Goal: Information Seeking & Learning: Learn about a topic

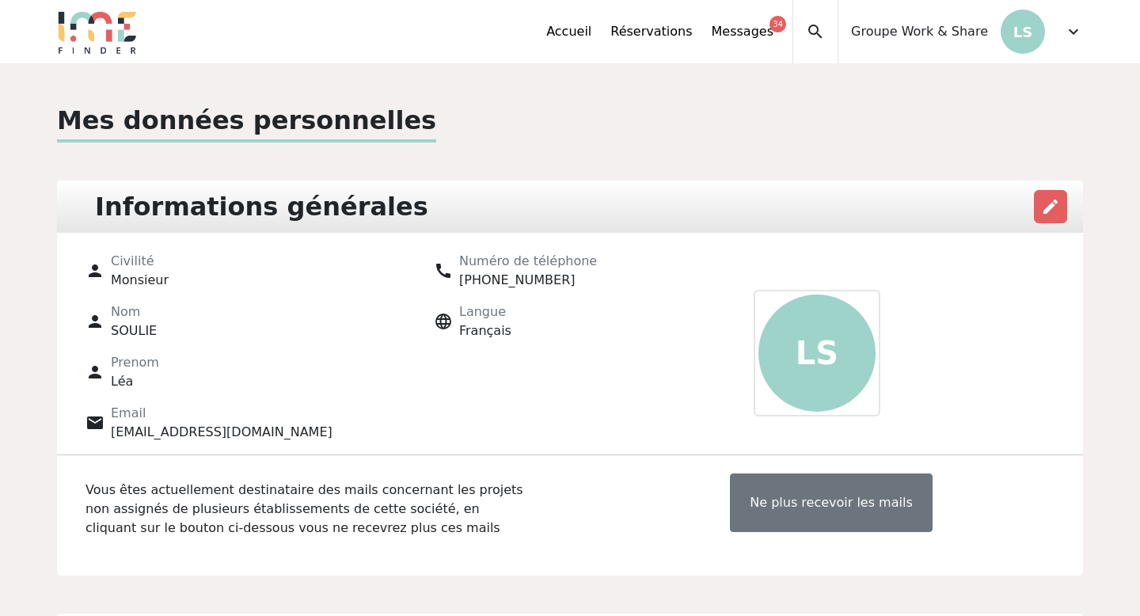
click at [1066, 25] on span "expand_more" at bounding box center [1073, 31] width 19 height 19
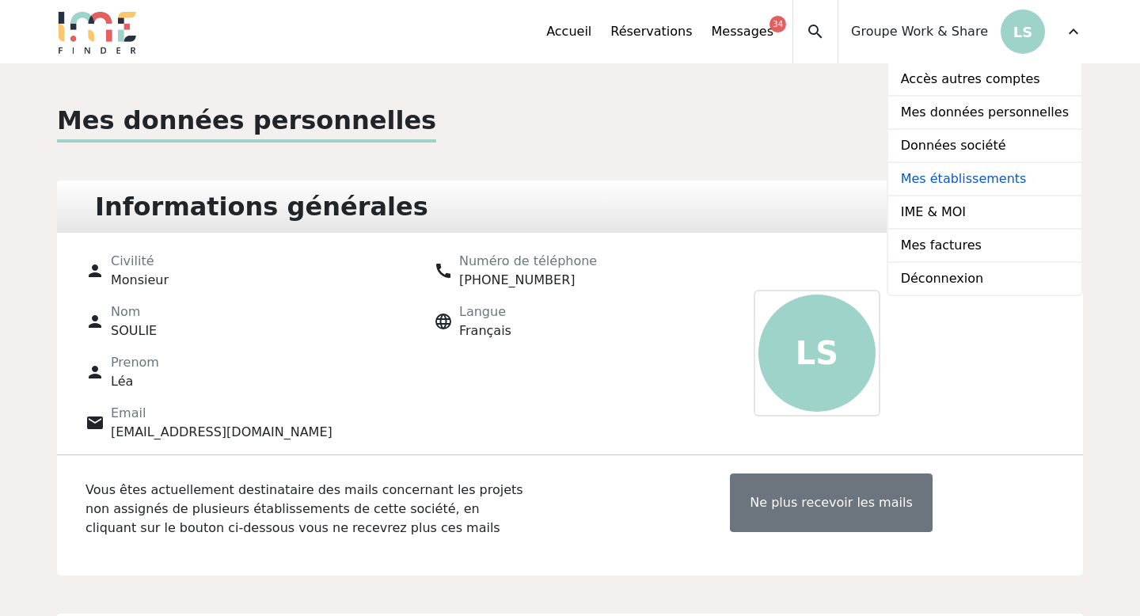
click at [1001, 178] on link "Mes établissements" at bounding box center [984, 179] width 193 height 33
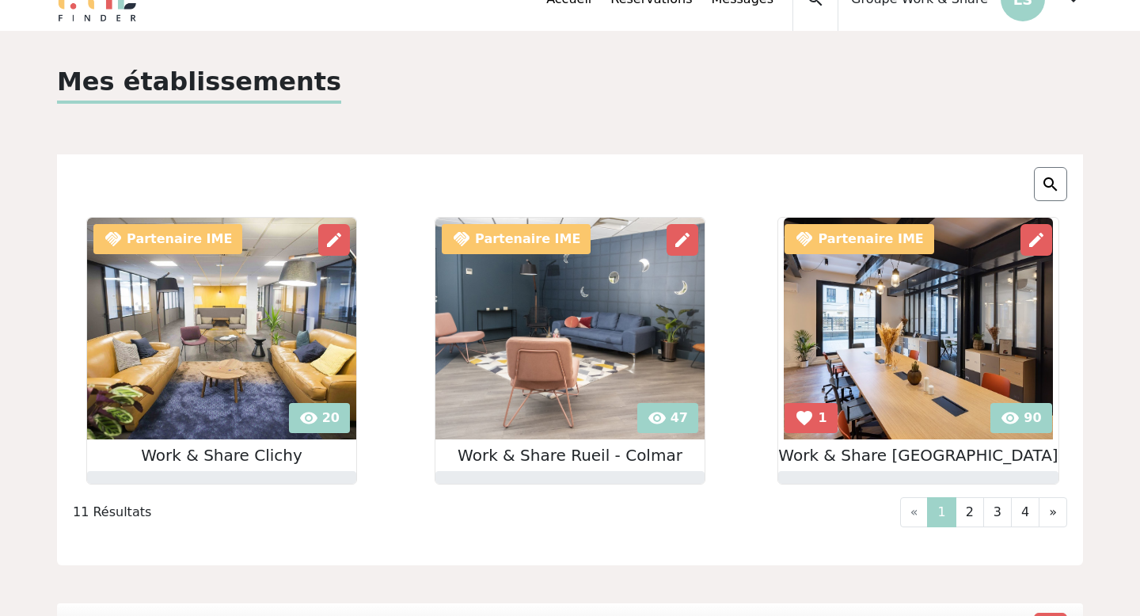
scroll to position [33, 0]
click at [1057, 521] on link "»" at bounding box center [1053, 511] width 28 height 30
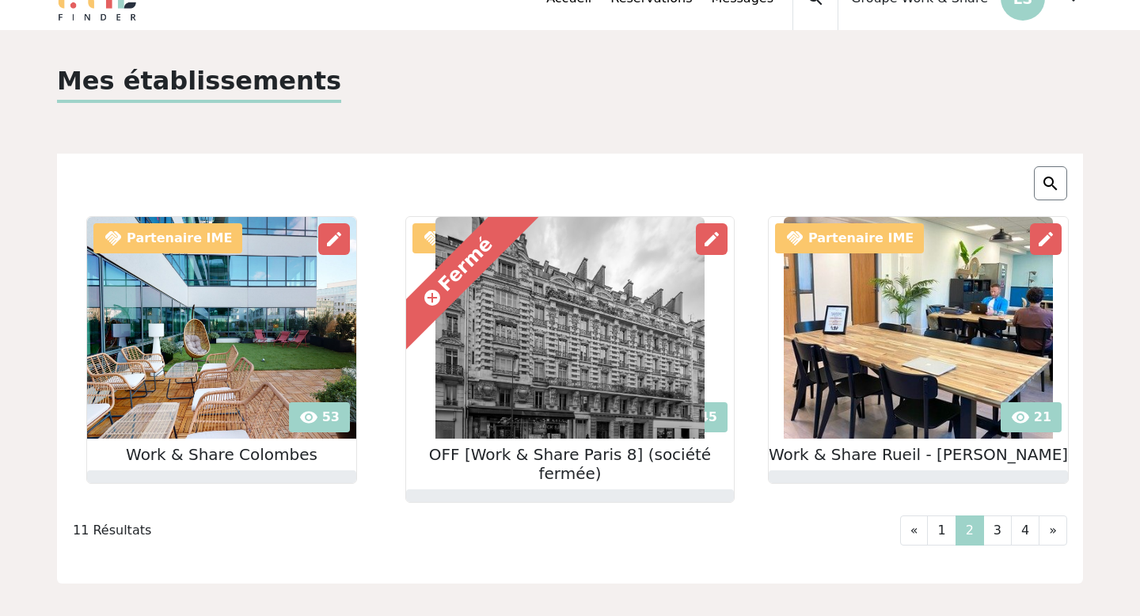
click at [1057, 521] on link "»" at bounding box center [1053, 530] width 28 height 30
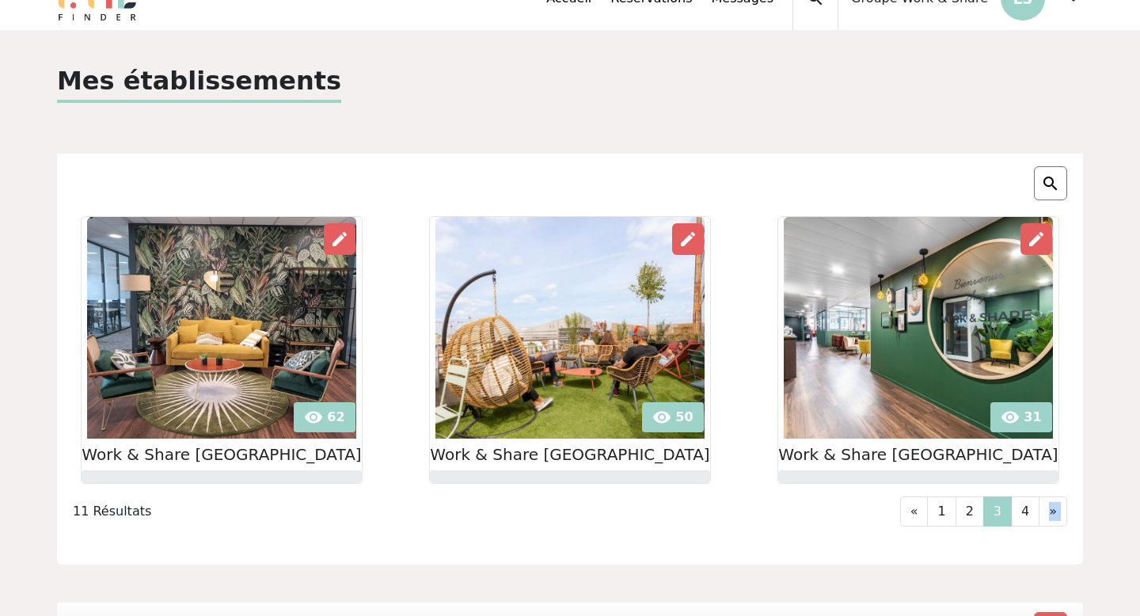
click at [1057, 521] on link "»" at bounding box center [1053, 511] width 28 height 30
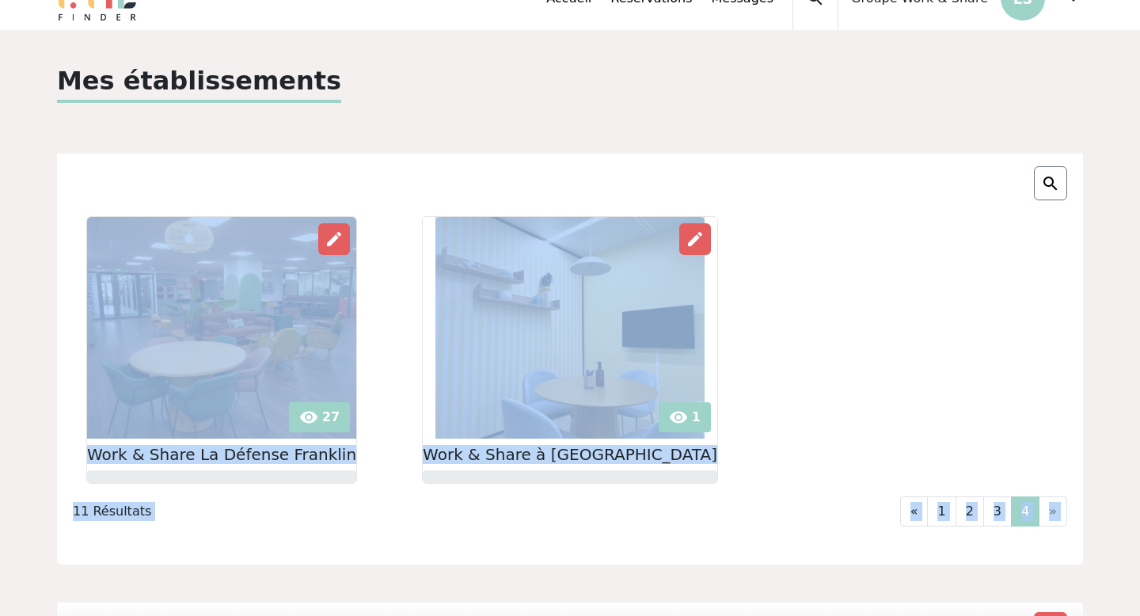
click at [909, 452] on div "visibility 27 edit Work & Share La Défense Franklin visibility 1 edit" at bounding box center [569, 350] width 1045 height 268
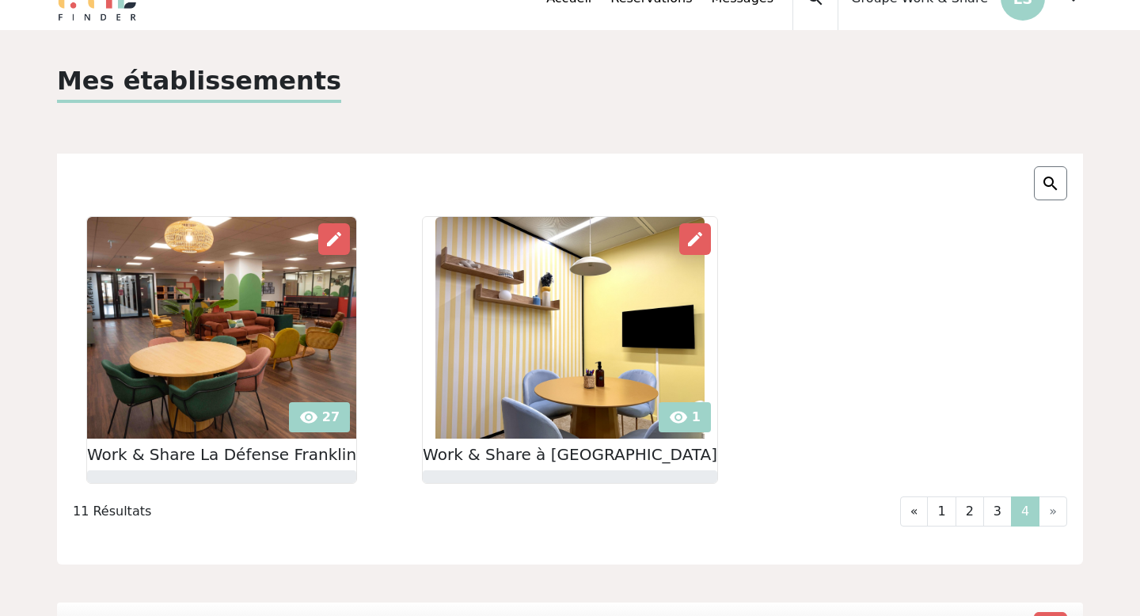
click at [621, 319] on img at bounding box center [569, 328] width 269 height 222
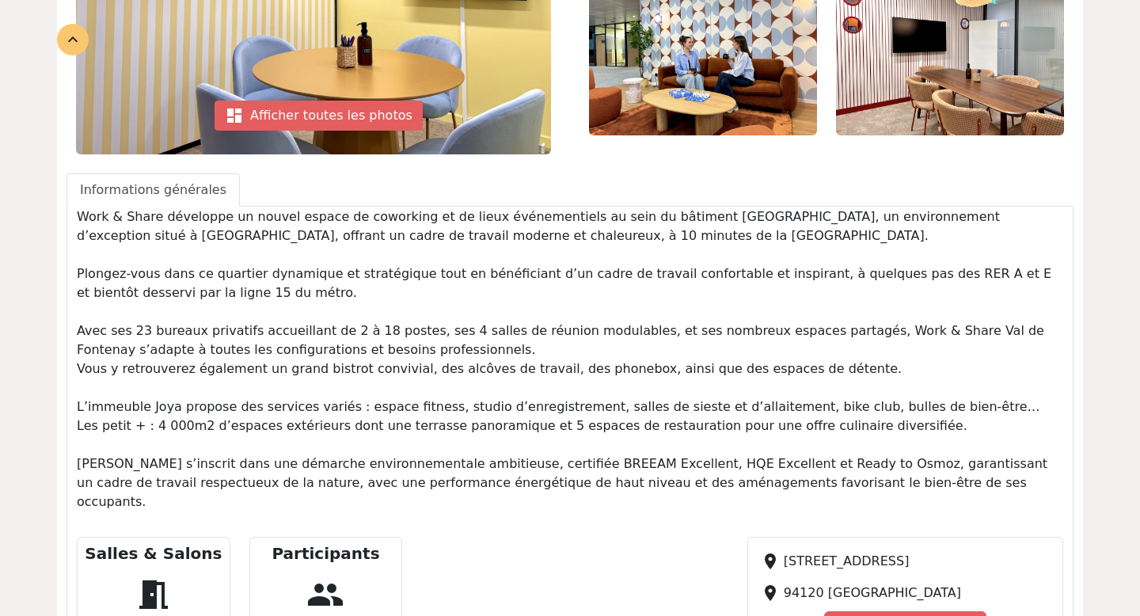
scroll to position [430, 0]
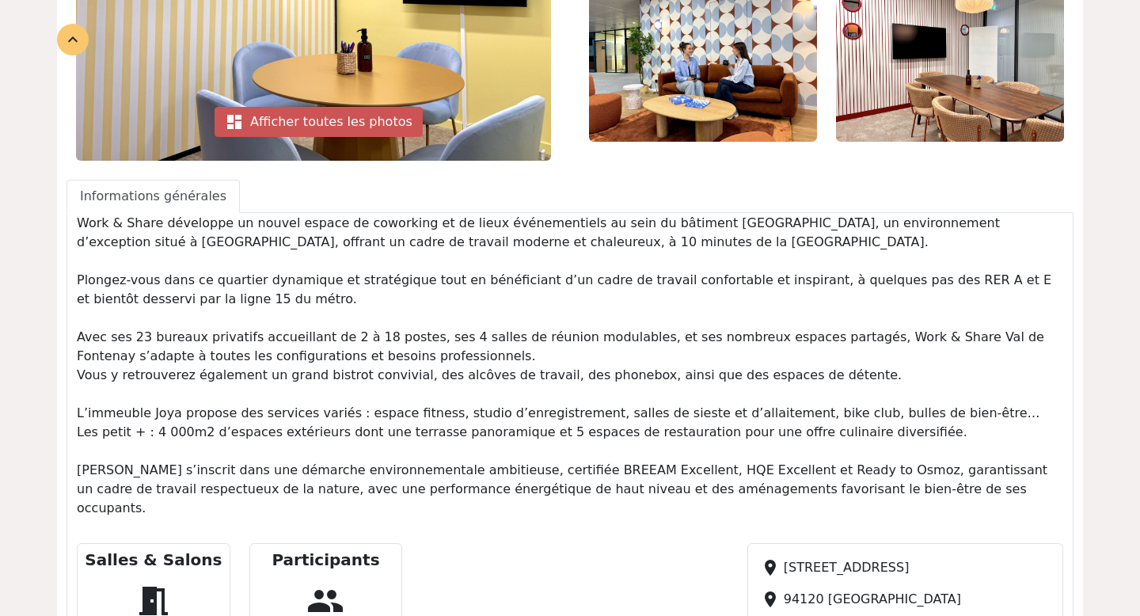
click at [283, 120] on div "dashboard Afficher toutes les photos" at bounding box center [319, 122] width 208 height 30
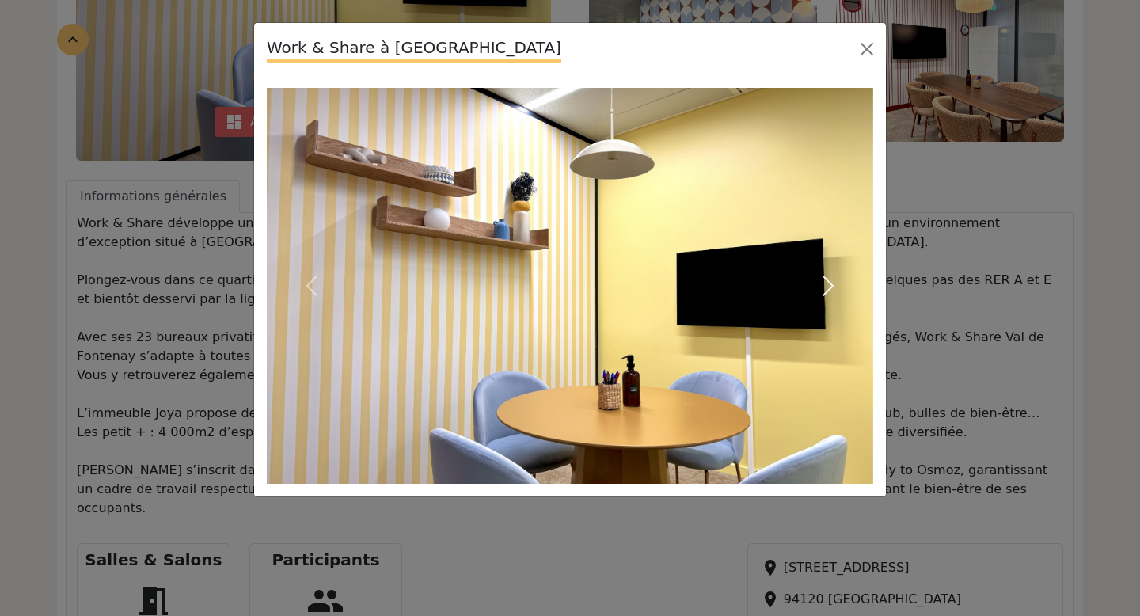
click at [823, 274] on span "button" at bounding box center [827, 285] width 25 height 25
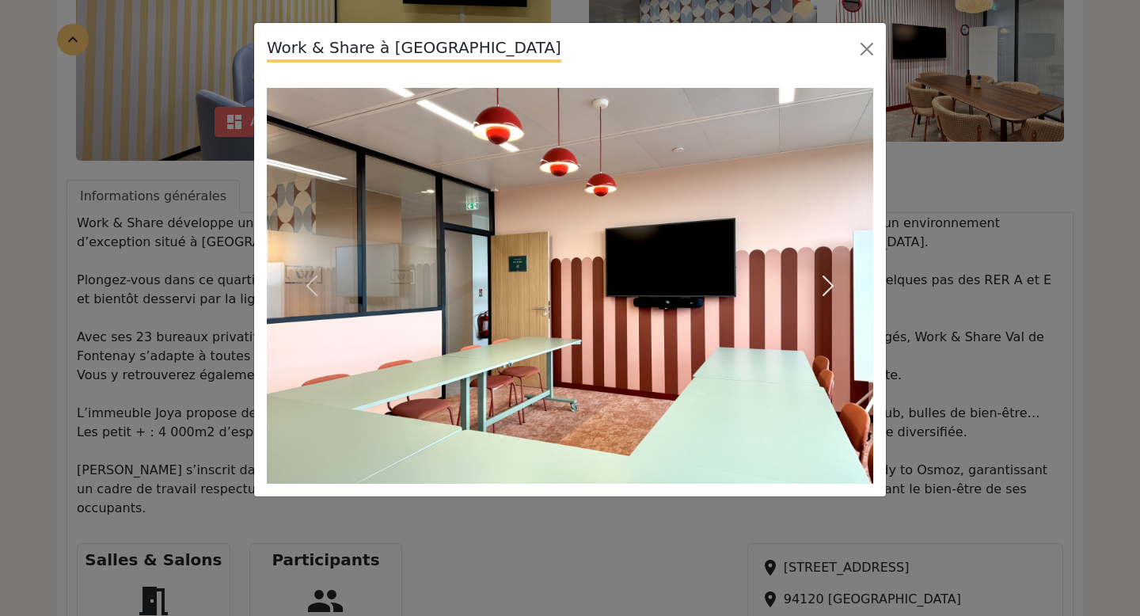
click at [823, 274] on span "button" at bounding box center [827, 285] width 25 height 25
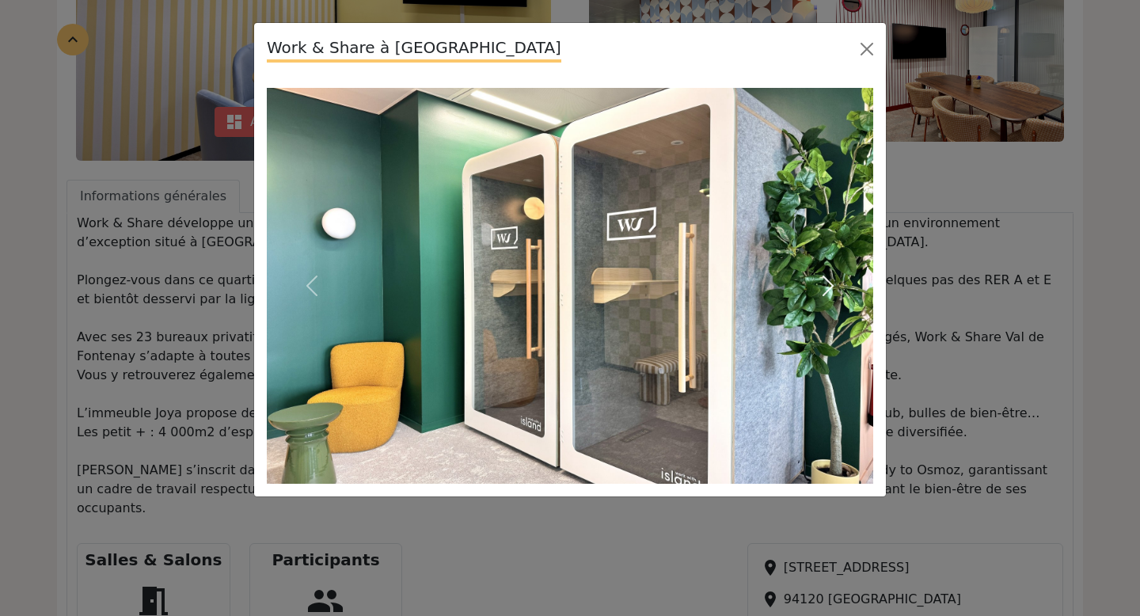
click at [824, 277] on span "button" at bounding box center [827, 285] width 25 height 25
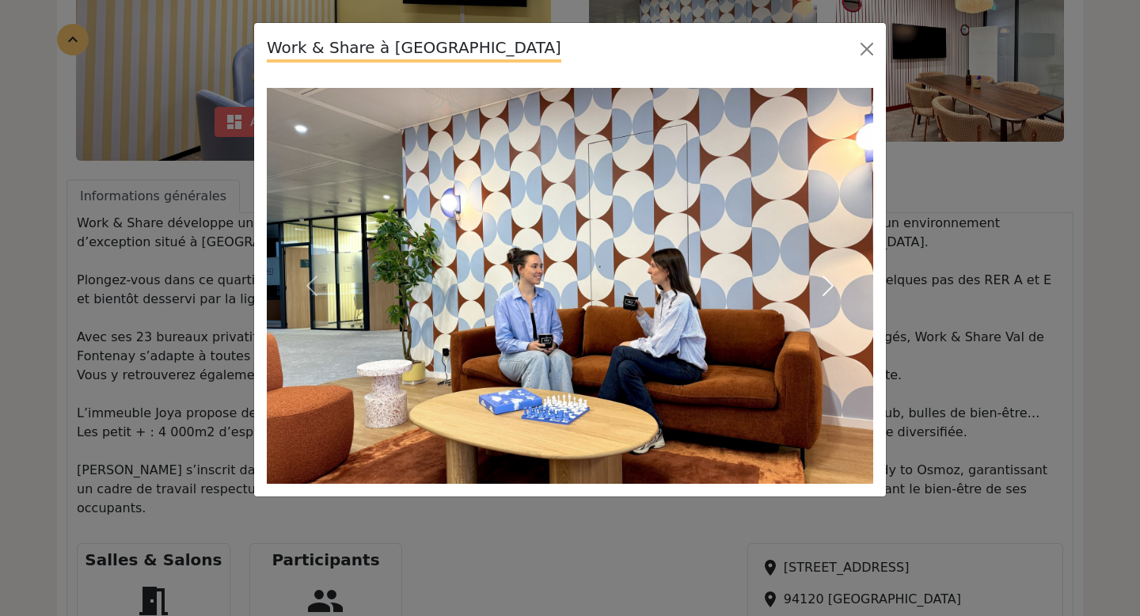
click at [826, 279] on span "button" at bounding box center [827, 285] width 25 height 25
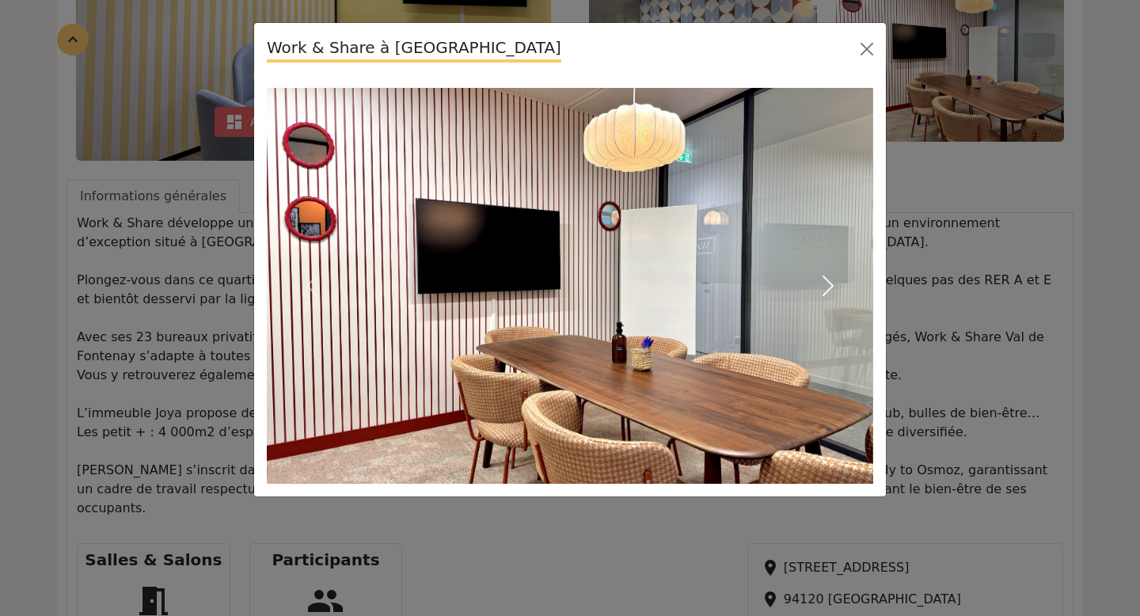
click at [826, 279] on span "button" at bounding box center [827, 285] width 25 height 25
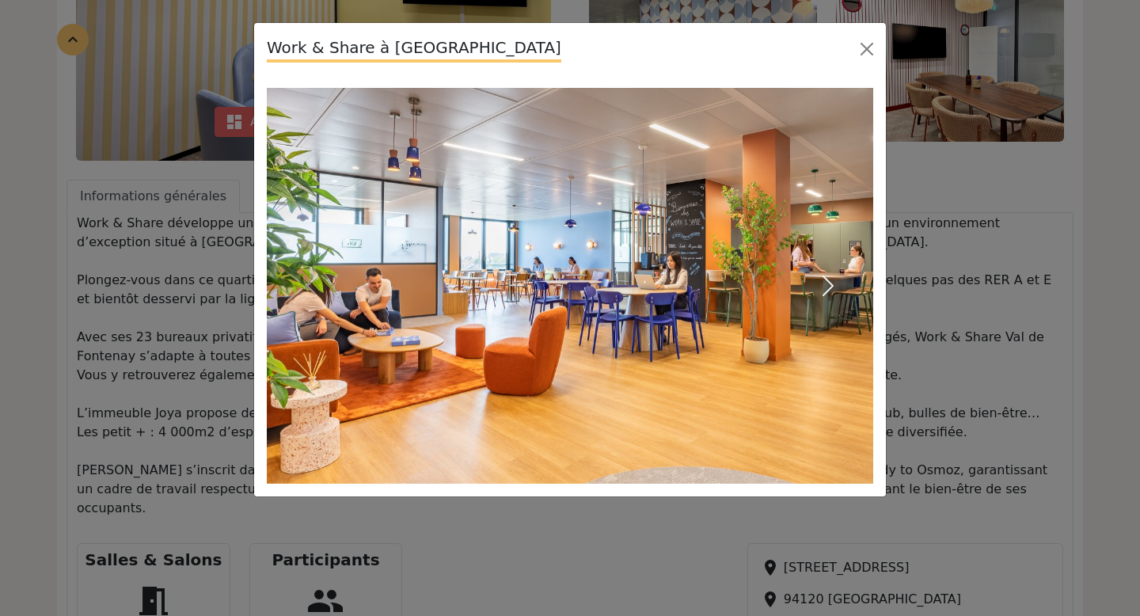
click at [828, 282] on span "button" at bounding box center [827, 285] width 25 height 25
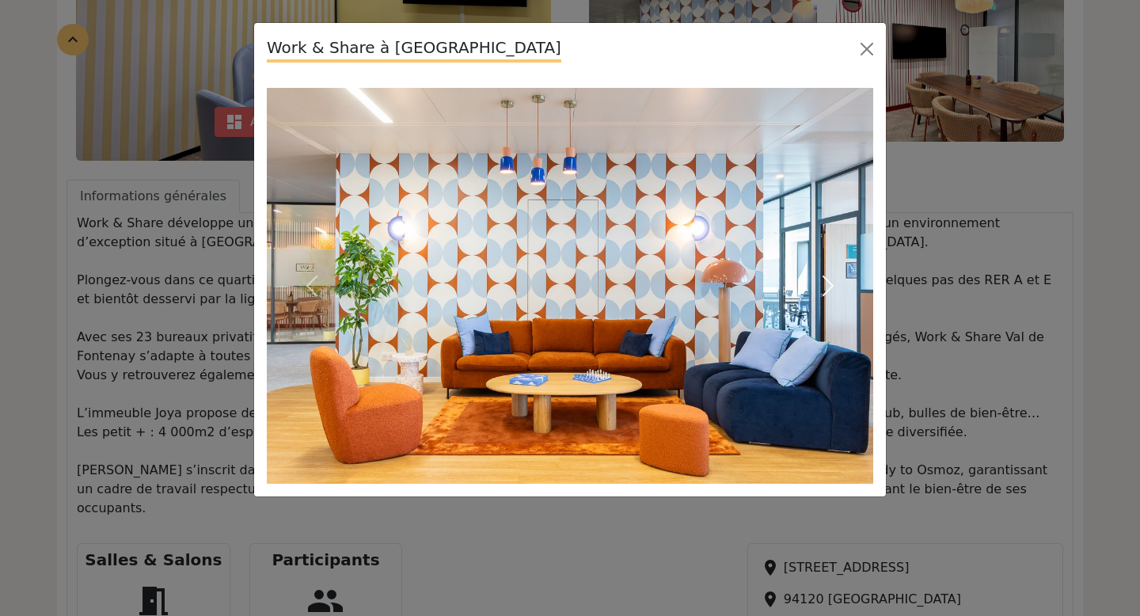
click at [830, 286] on span "button" at bounding box center [827, 285] width 25 height 25
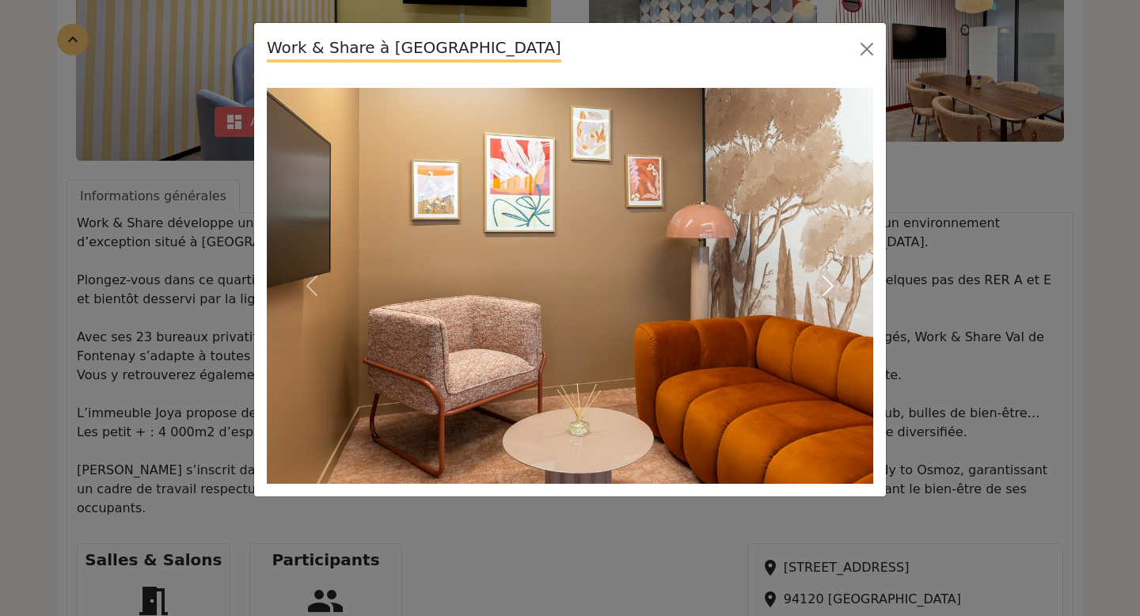
click at [829, 286] on span "button" at bounding box center [827, 285] width 25 height 25
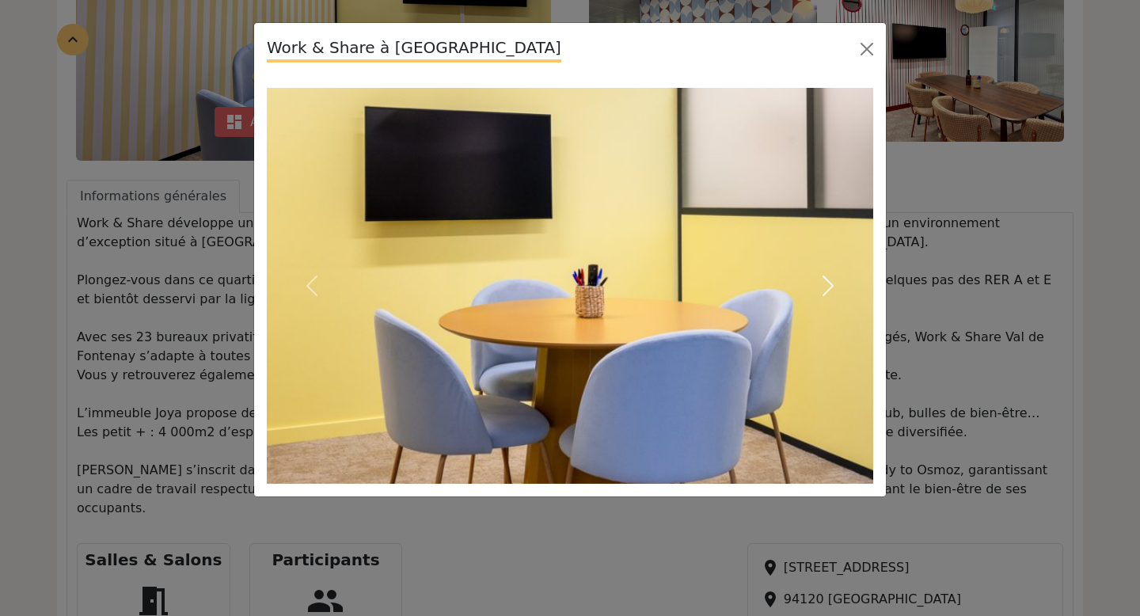
click at [832, 292] on span "button" at bounding box center [827, 285] width 25 height 25
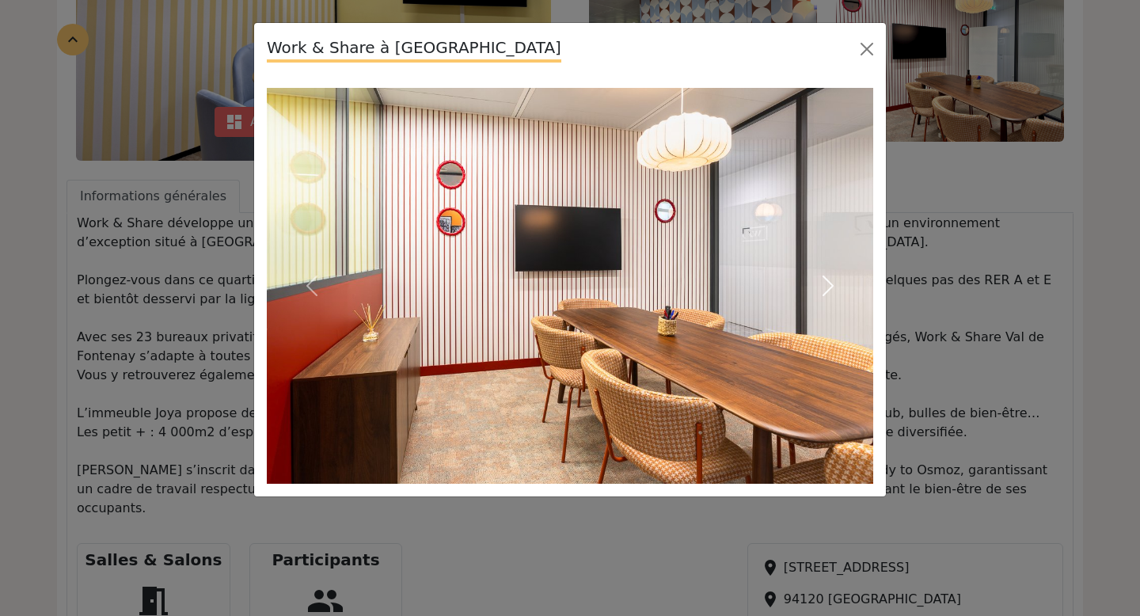
click at [832, 292] on span "button" at bounding box center [827, 285] width 25 height 25
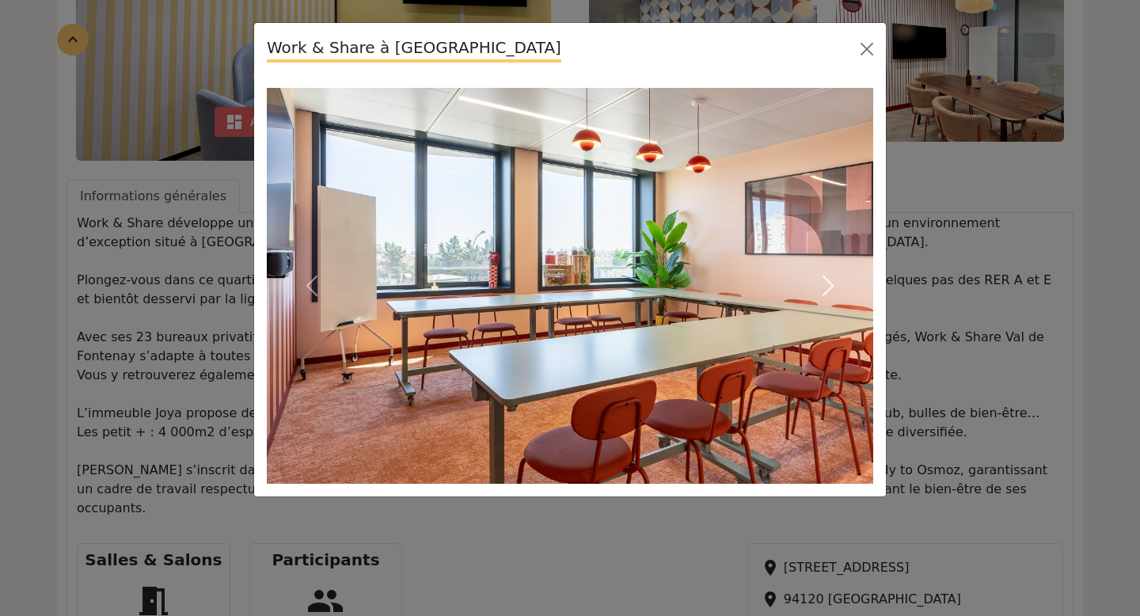
click at [832, 292] on span "button" at bounding box center [827, 285] width 25 height 25
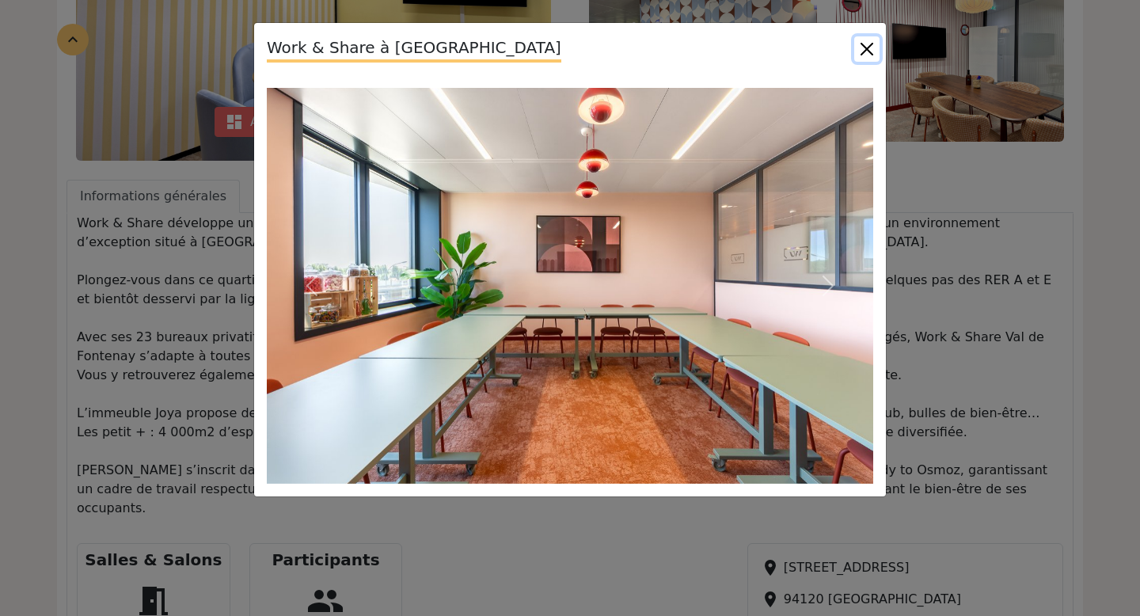
click at [865, 53] on button "Close" at bounding box center [866, 48] width 25 height 25
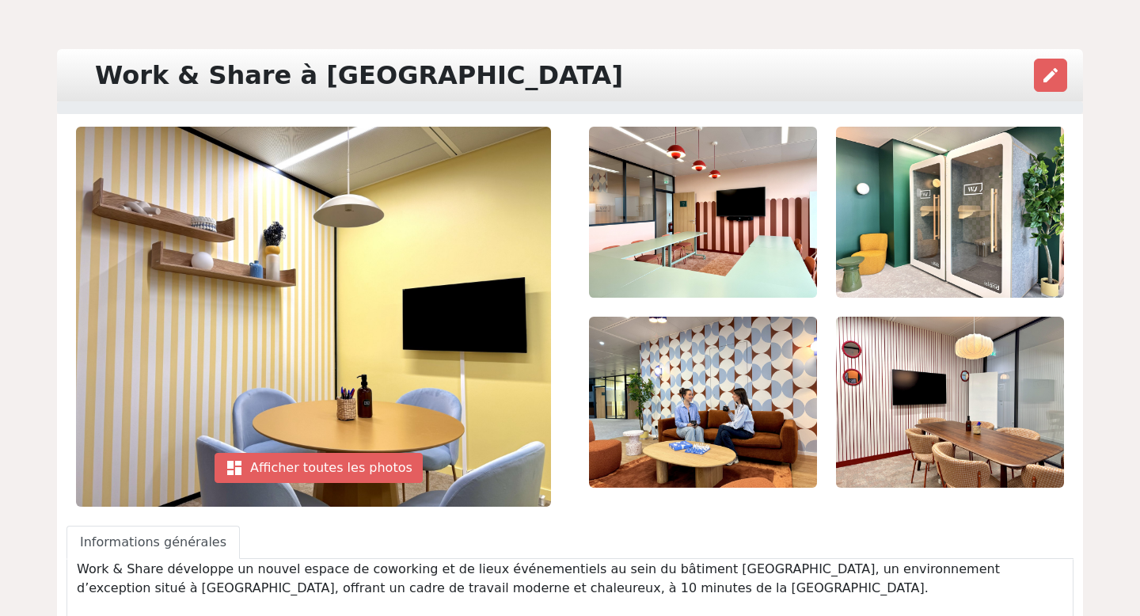
scroll to position [0, 0]
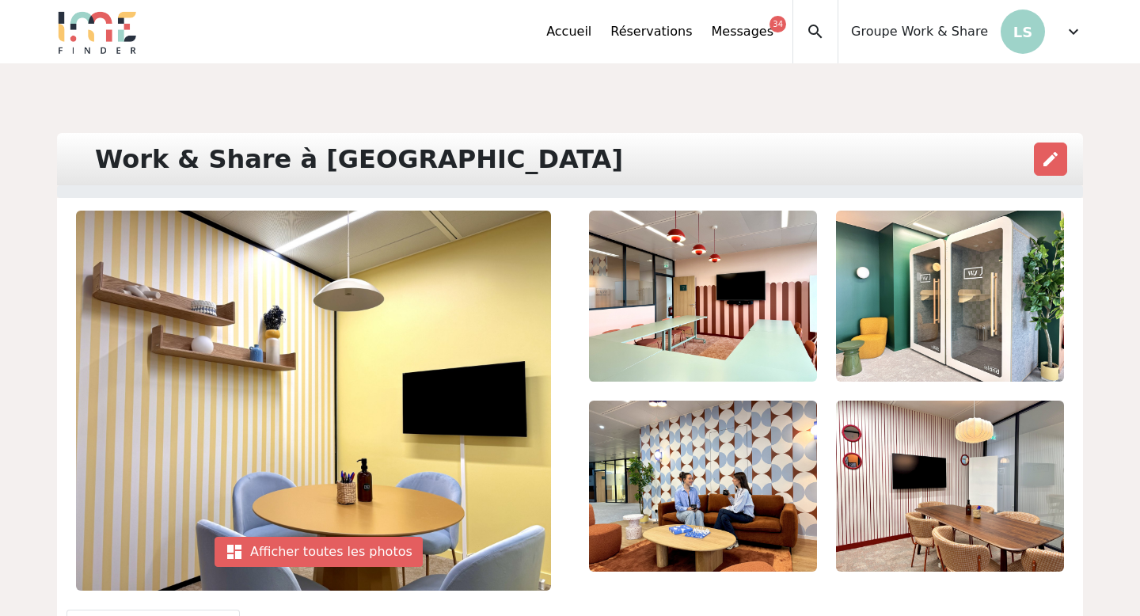
click at [903, 491] on img at bounding box center [950, 486] width 228 height 171
click at [793, 457] on img at bounding box center [703, 486] width 228 height 171
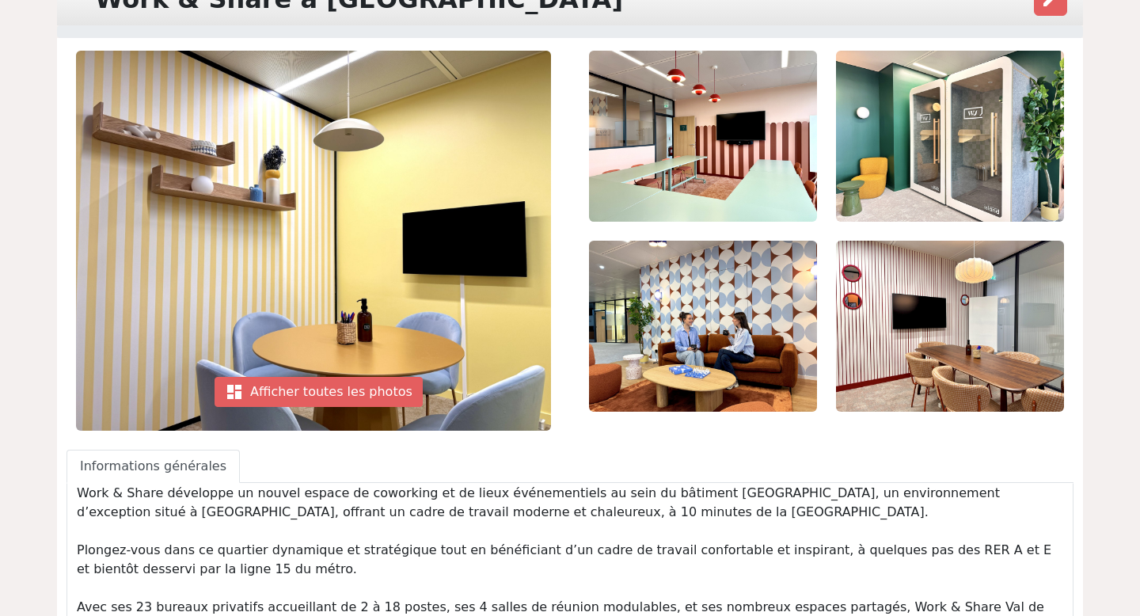
scroll to position [173, 0]
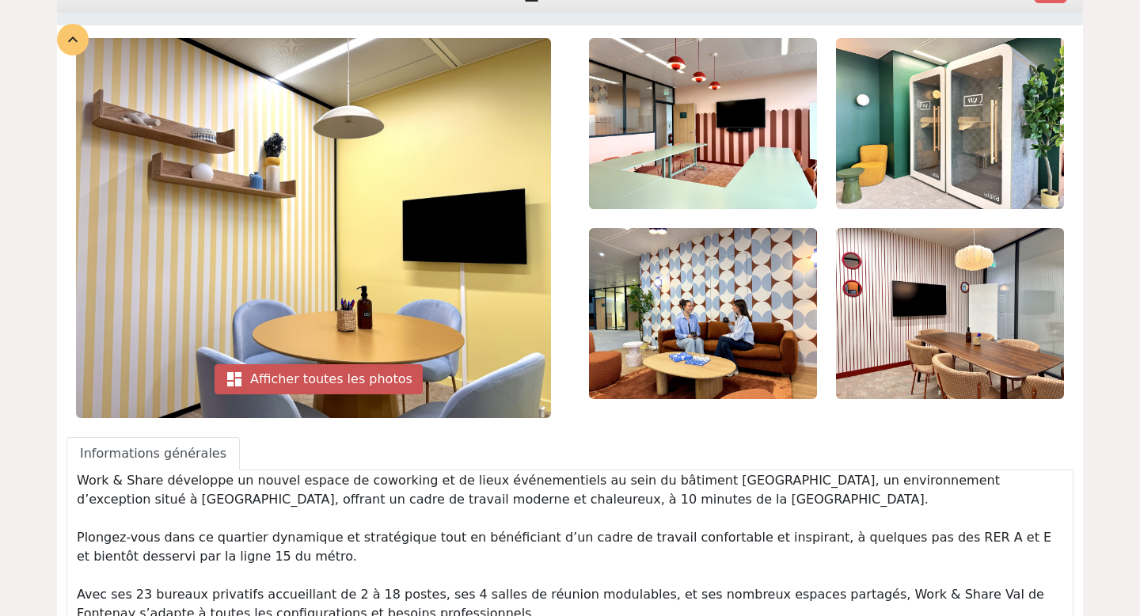
click at [358, 373] on div "dashboard Afficher toutes les photos" at bounding box center [319, 379] width 208 height 30
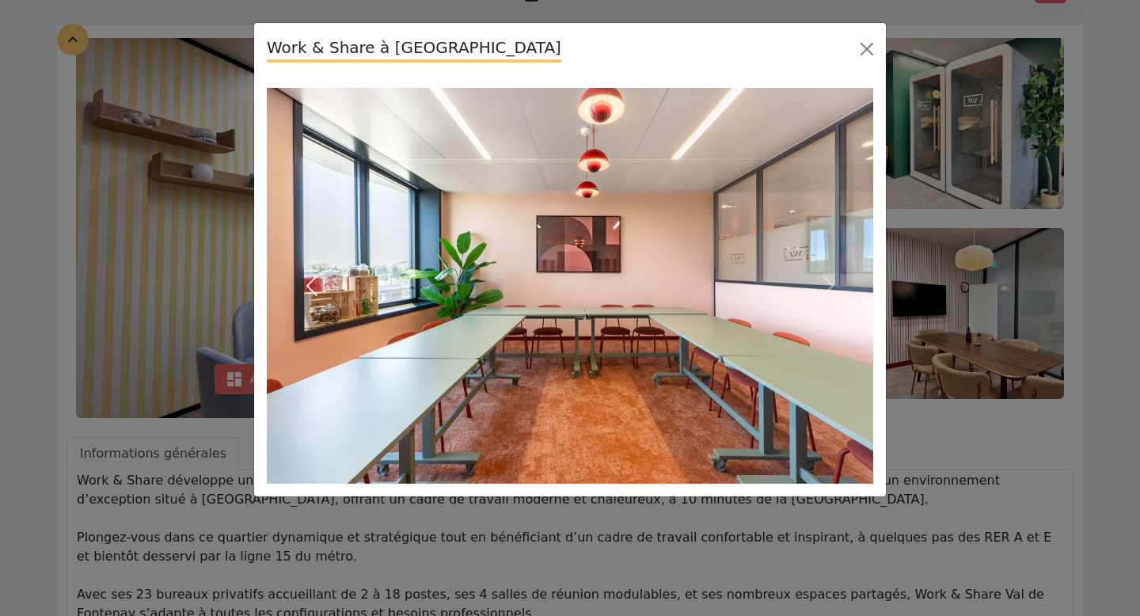
click at [317, 287] on span "button" at bounding box center [311, 285] width 25 height 25
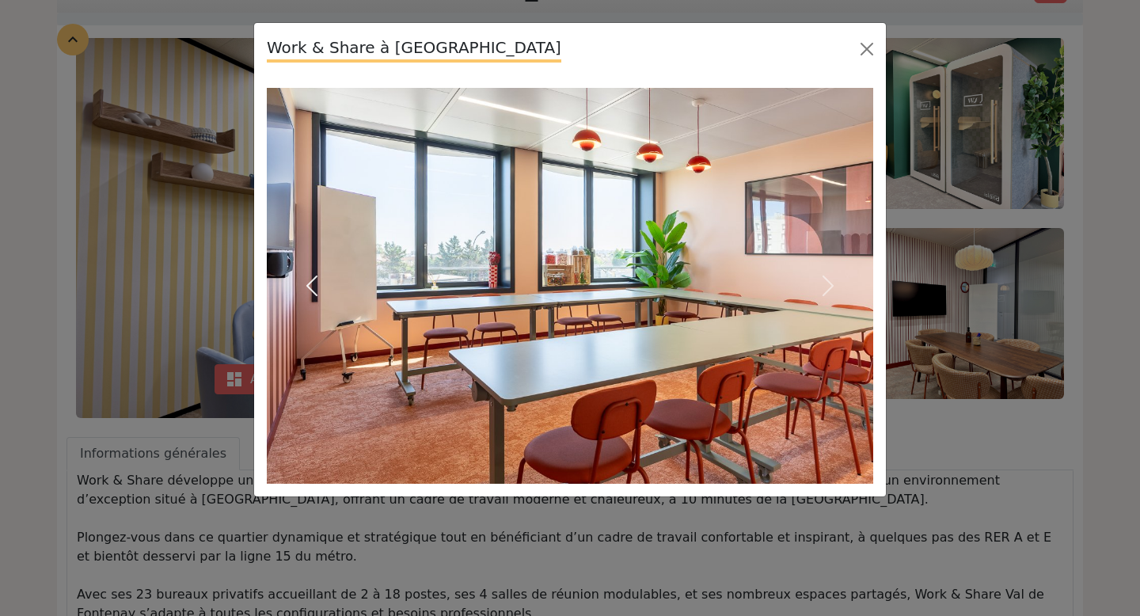
click at [316, 287] on span "button" at bounding box center [311, 285] width 25 height 25
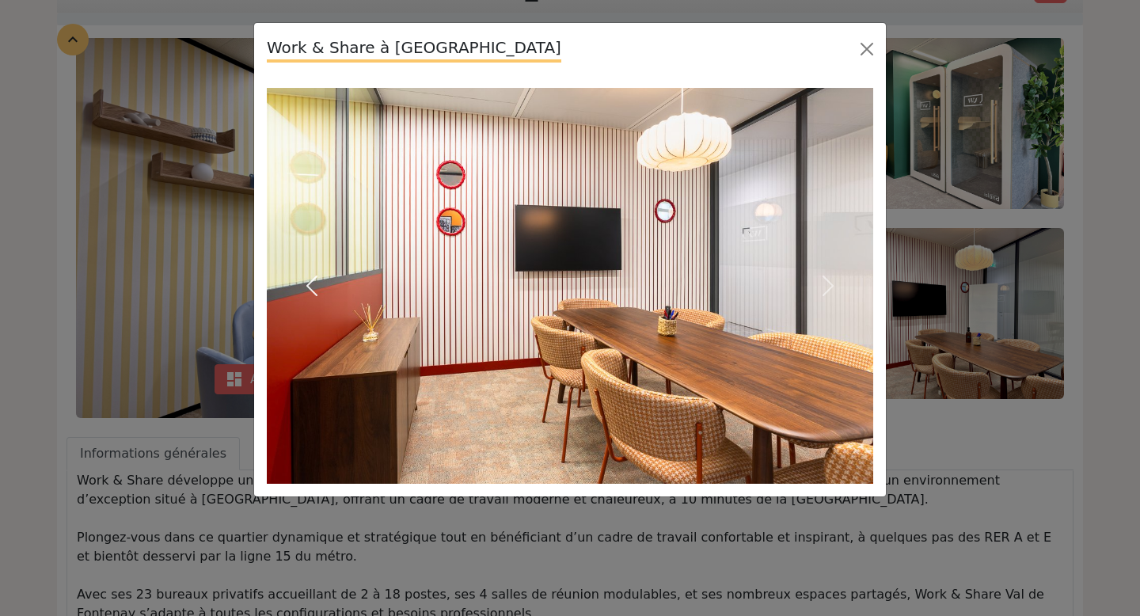
click at [316, 287] on span "button" at bounding box center [311, 285] width 25 height 25
click at [315, 286] on span "button" at bounding box center [311, 285] width 25 height 25
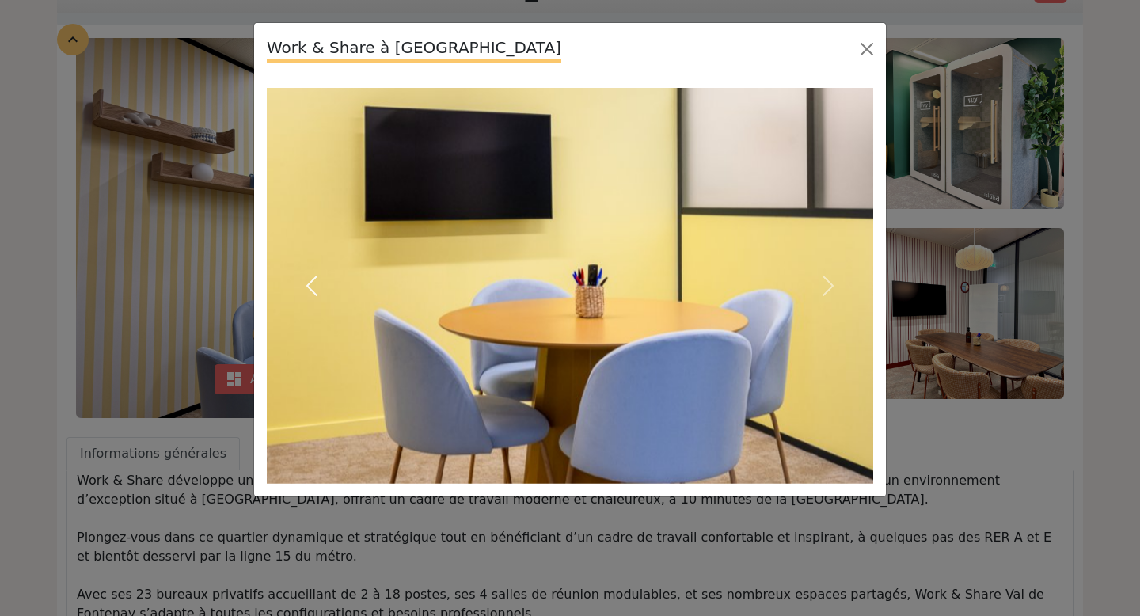
click at [314, 286] on span "button" at bounding box center [311, 285] width 25 height 25
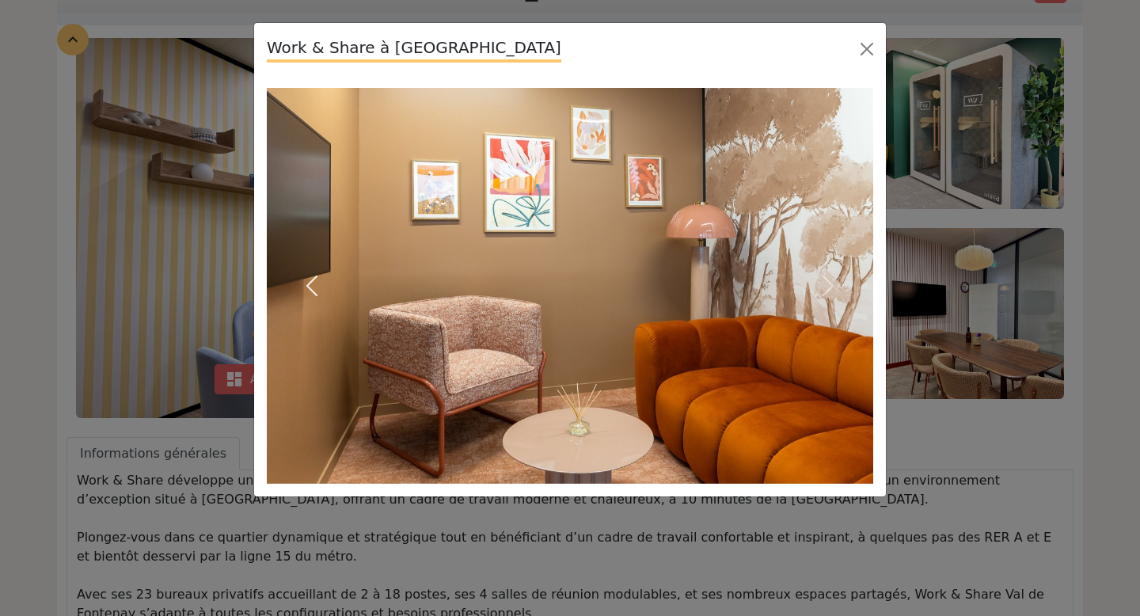
click at [314, 286] on span "button" at bounding box center [311, 285] width 25 height 25
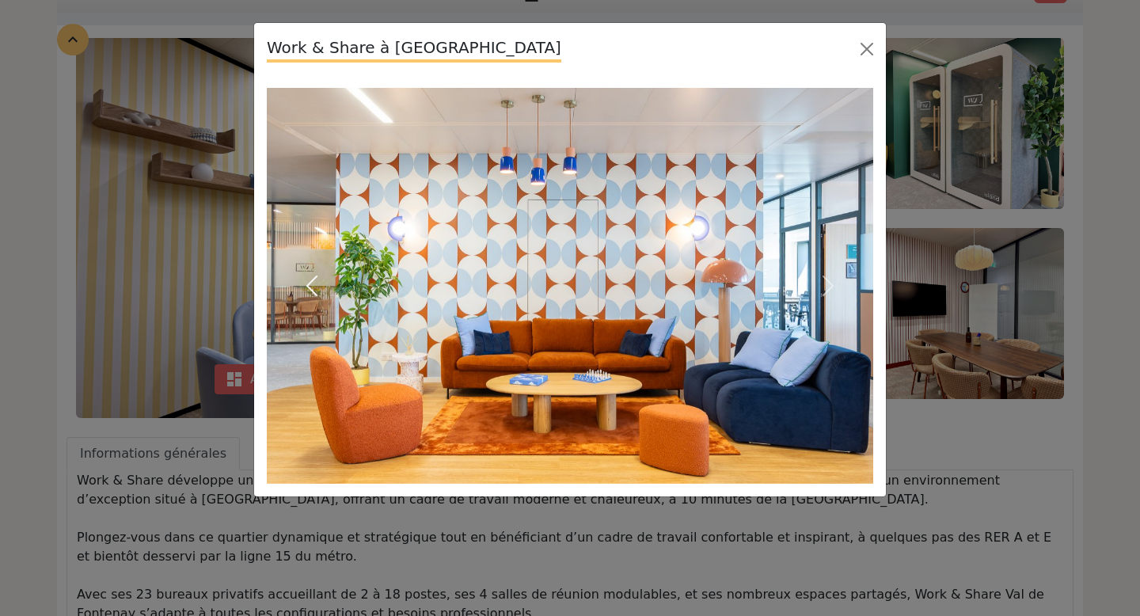
click at [314, 286] on span "button" at bounding box center [311, 285] width 25 height 25
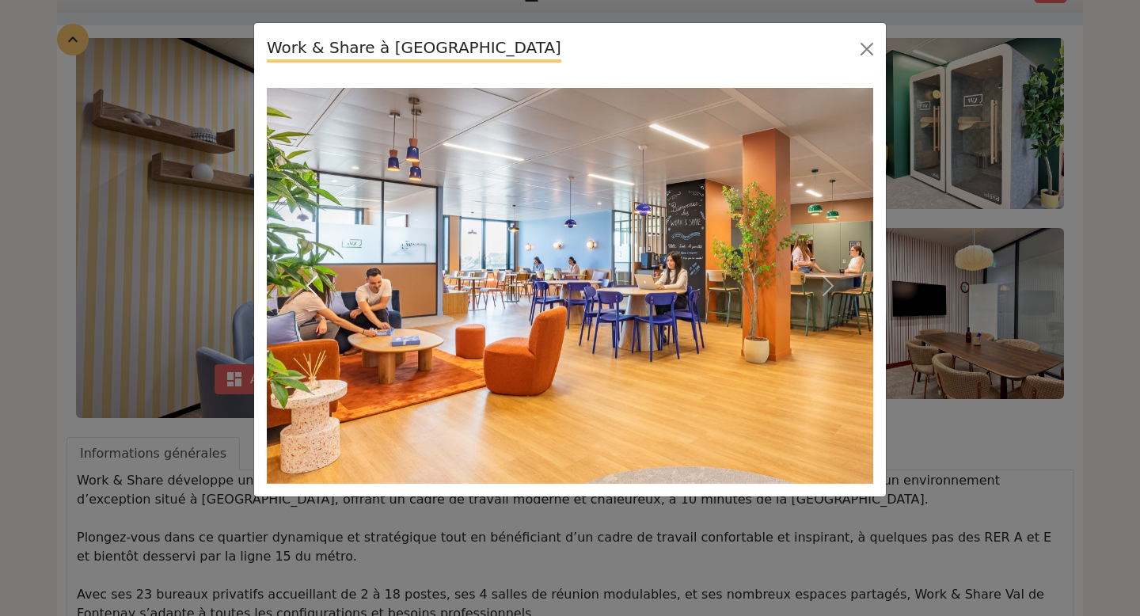
click at [314, 286] on span "button" at bounding box center [311, 285] width 25 height 25
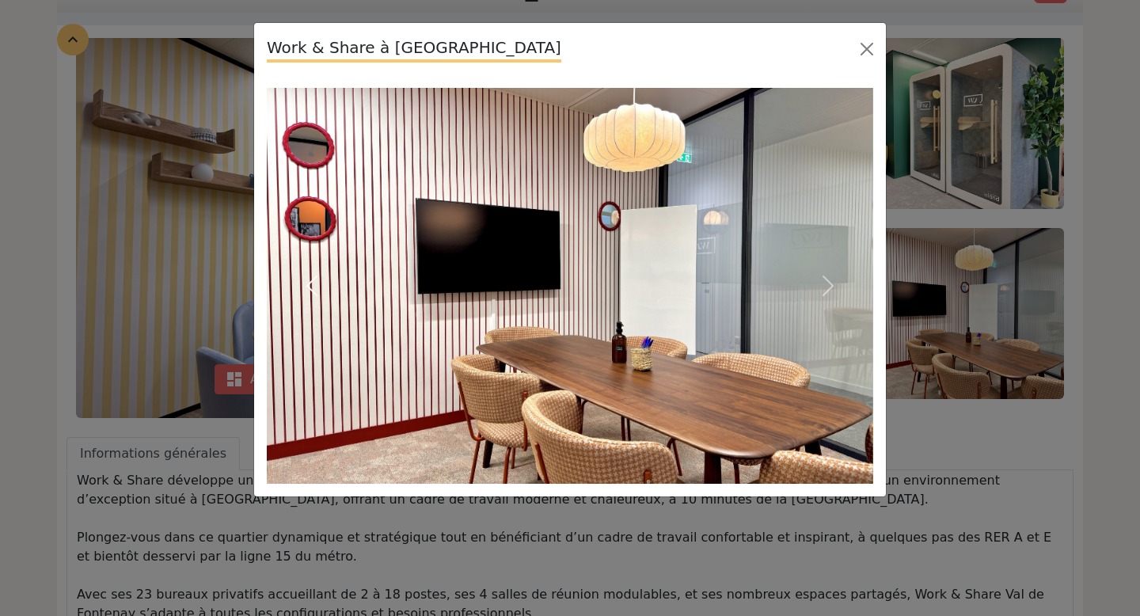
click at [314, 286] on span "button" at bounding box center [311, 285] width 25 height 25
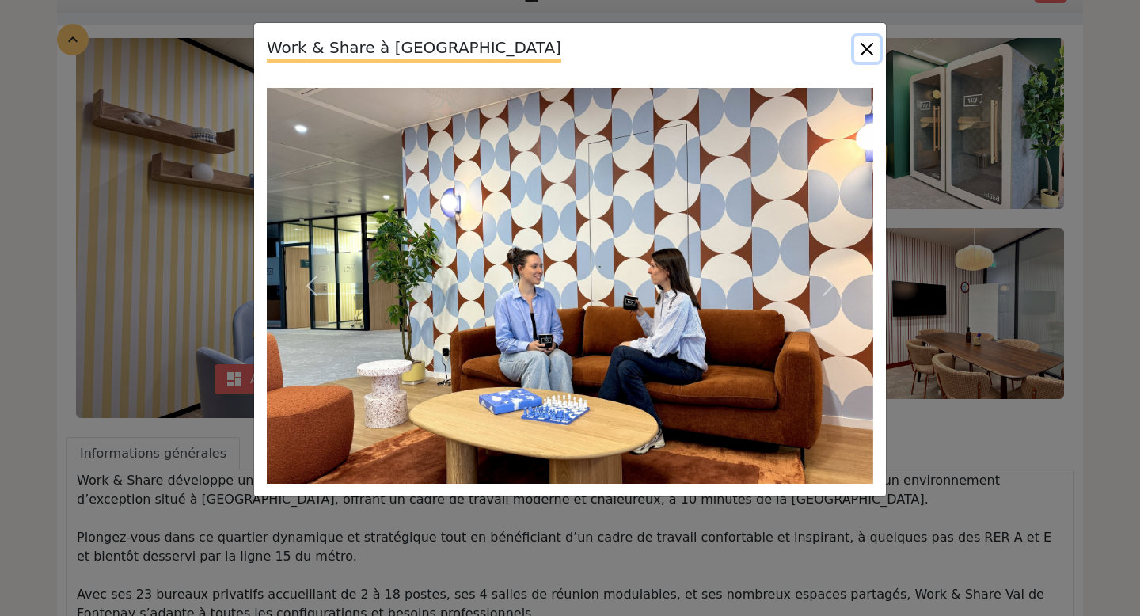
click at [862, 47] on button "Close" at bounding box center [866, 48] width 25 height 25
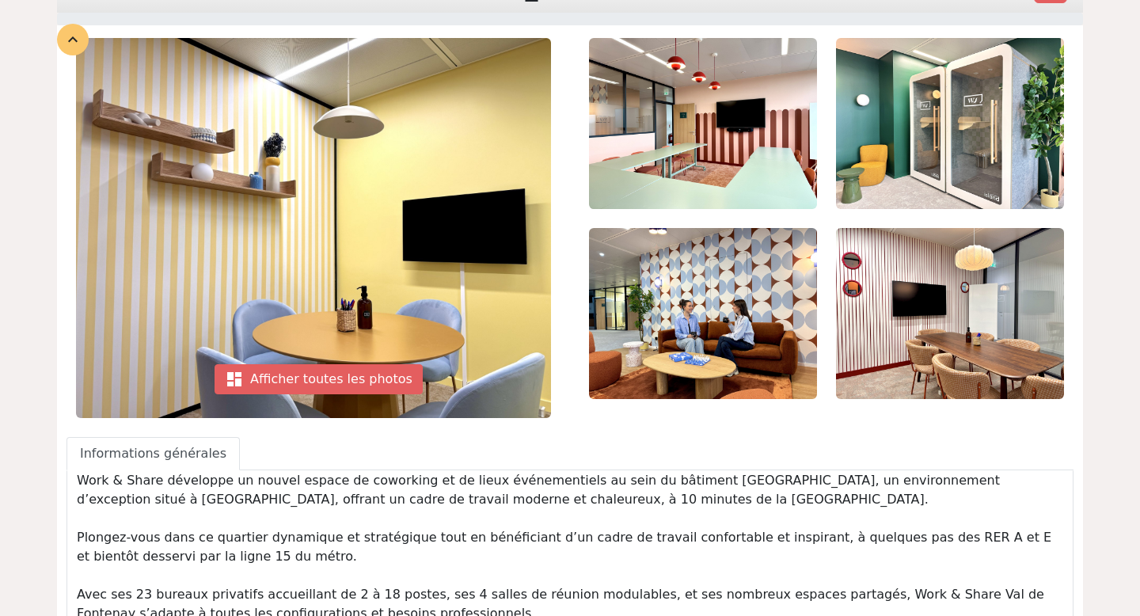
click at [1008, 344] on img at bounding box center [950, 313] width 228 height 171
click at [924, 297] on img at bounding box center [950, 313] width 228 height 171
click at [355, 371] on div "dashboard Afficher toutes les photos" at bounding box center [319, 379] width 208 height 30
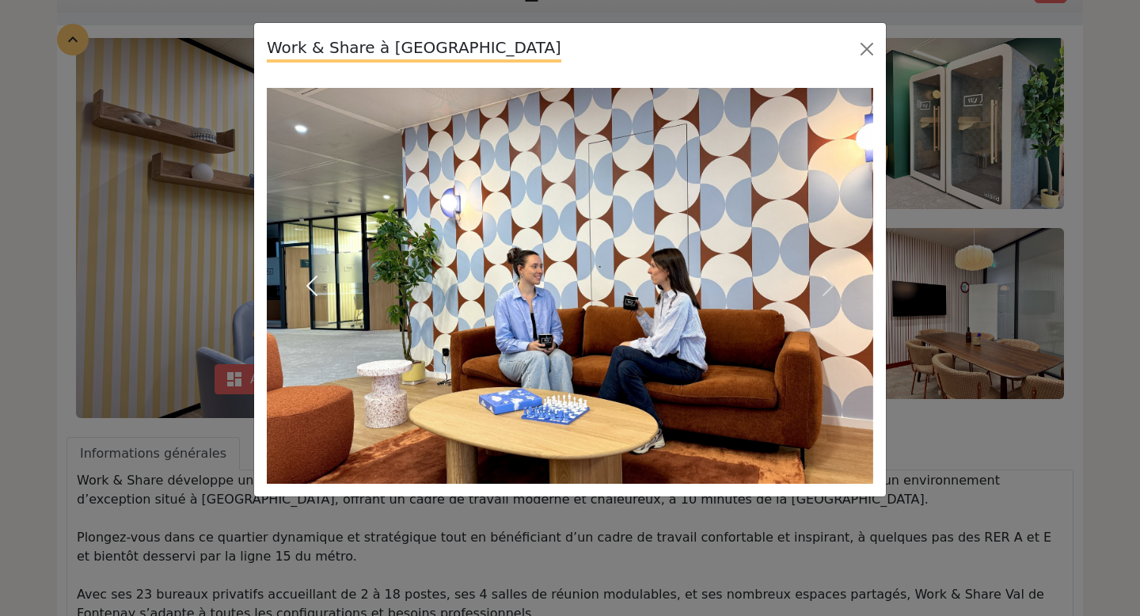
click at [315, 280] on span "button" at bounding box center [311, 285] width 25 height 25
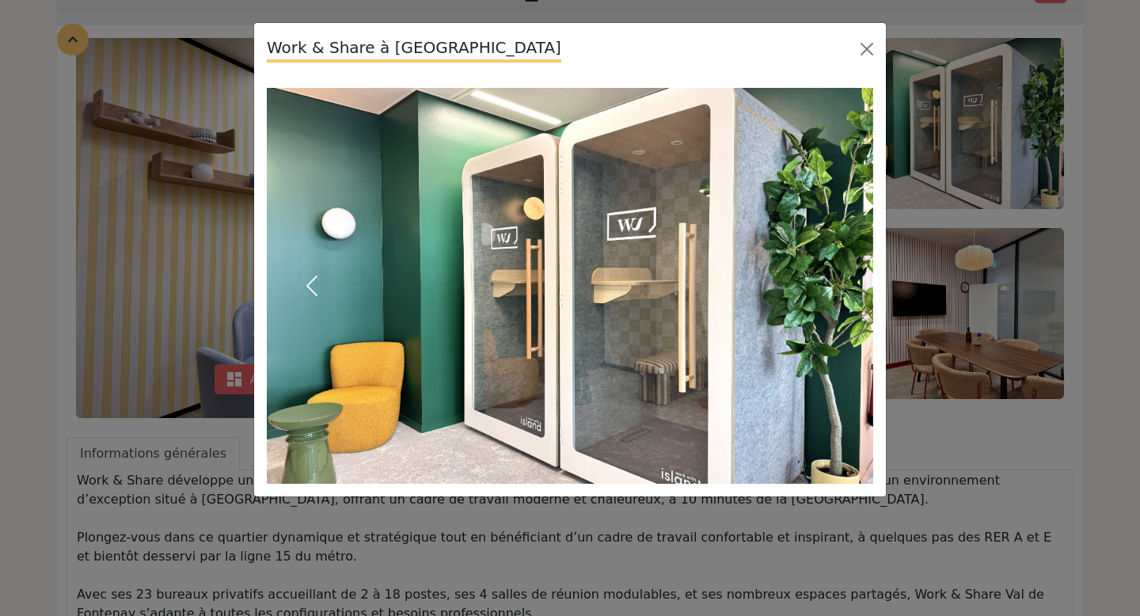
click at [315, 280] on span "button" at bounding box center [311, 285] width 25 height 25
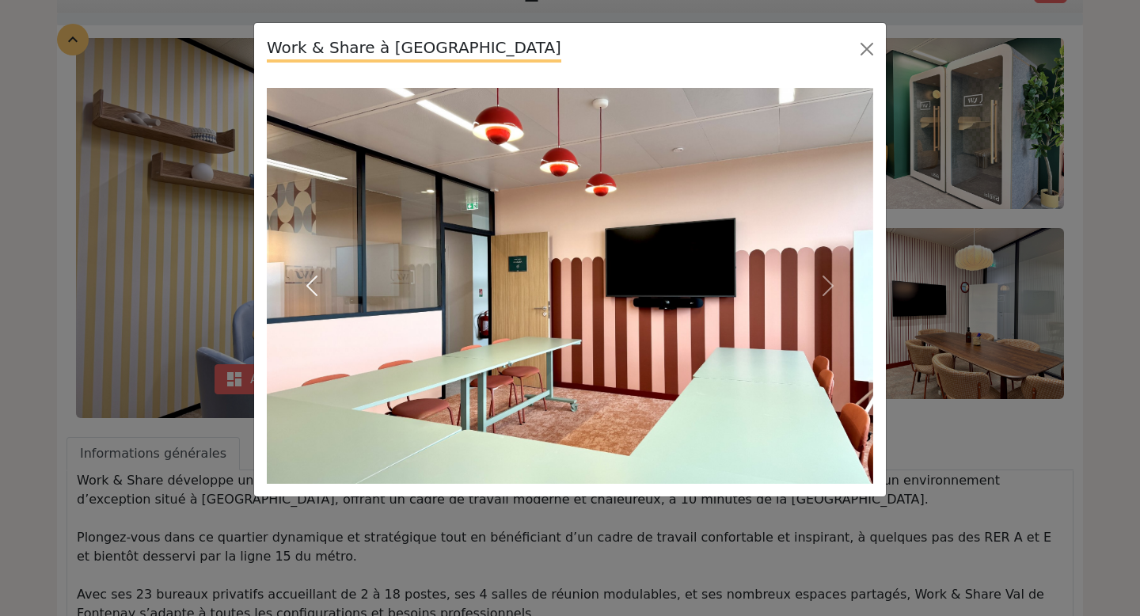
click at [315, 280] on span "button" at bounding box center [311, 285] width 25 height 25
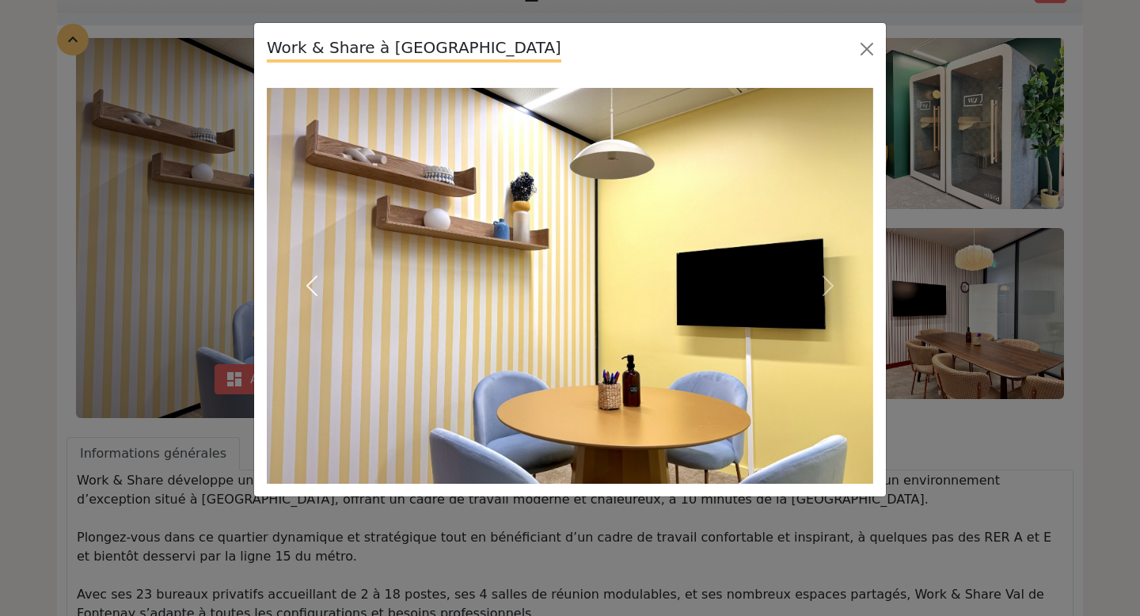
click at [315, 280] on span "button" at bounding box center [311, 285] width 25 height 25
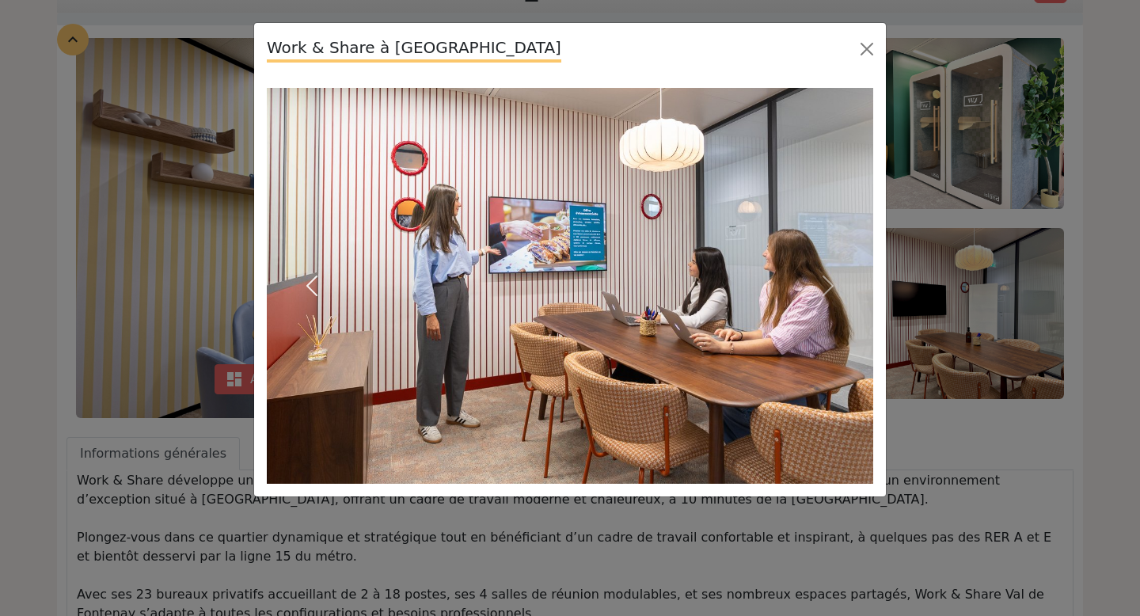
click at [315, 280] on span "button" at bounding box center [311, 285] width 25 height 25
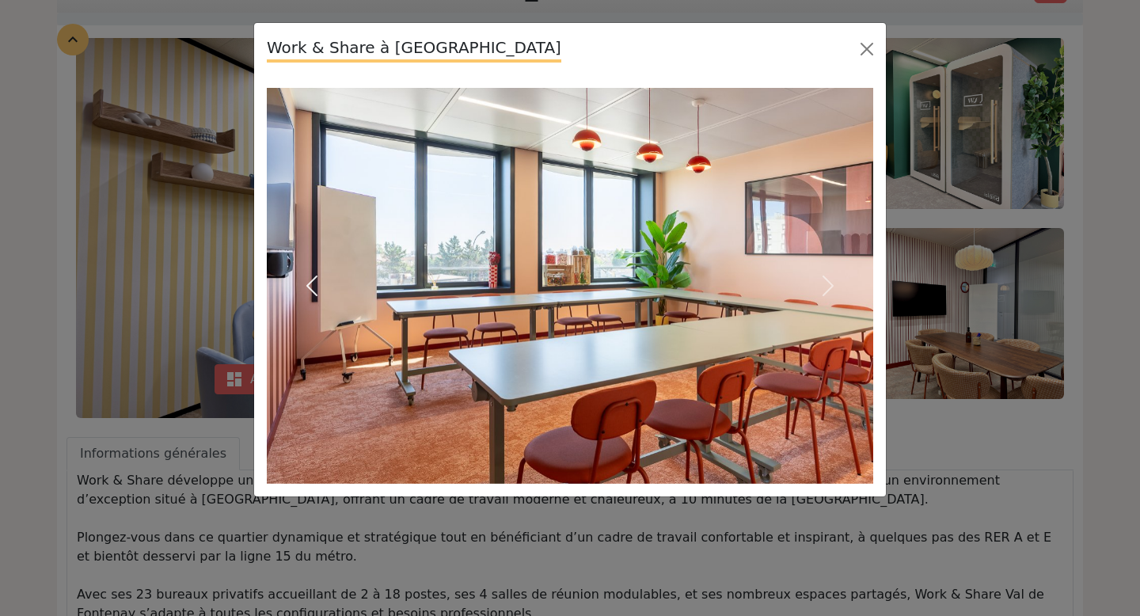
click at [314, 280] on span "button" at bounding box center [311, 285] width 25 height 25
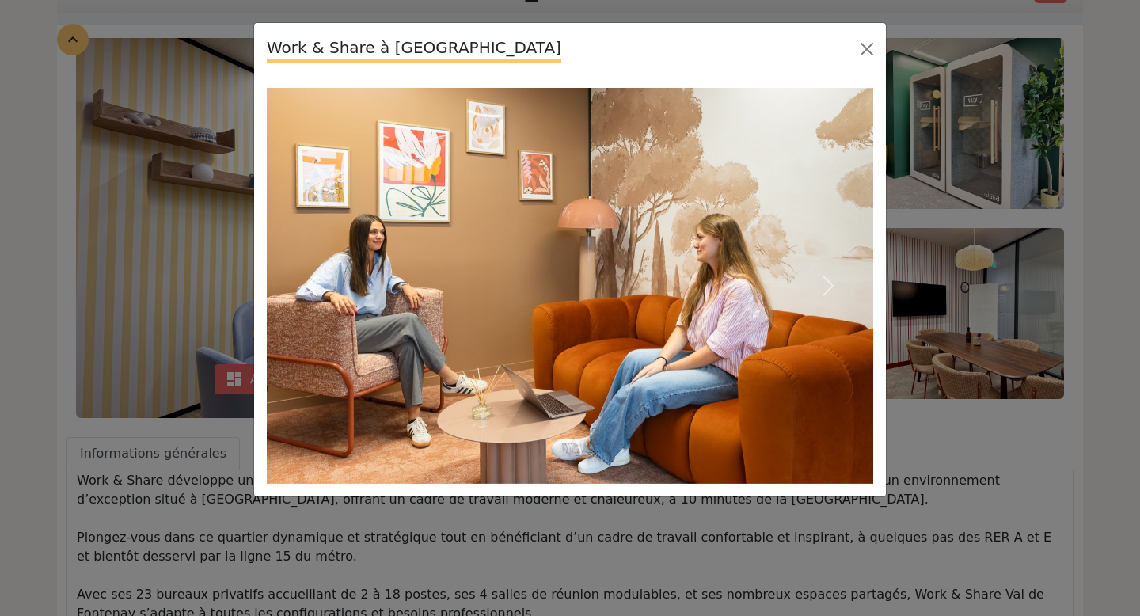
click at [314, 280] on span "button" at bounding box center [311, 285] width 25 height 25
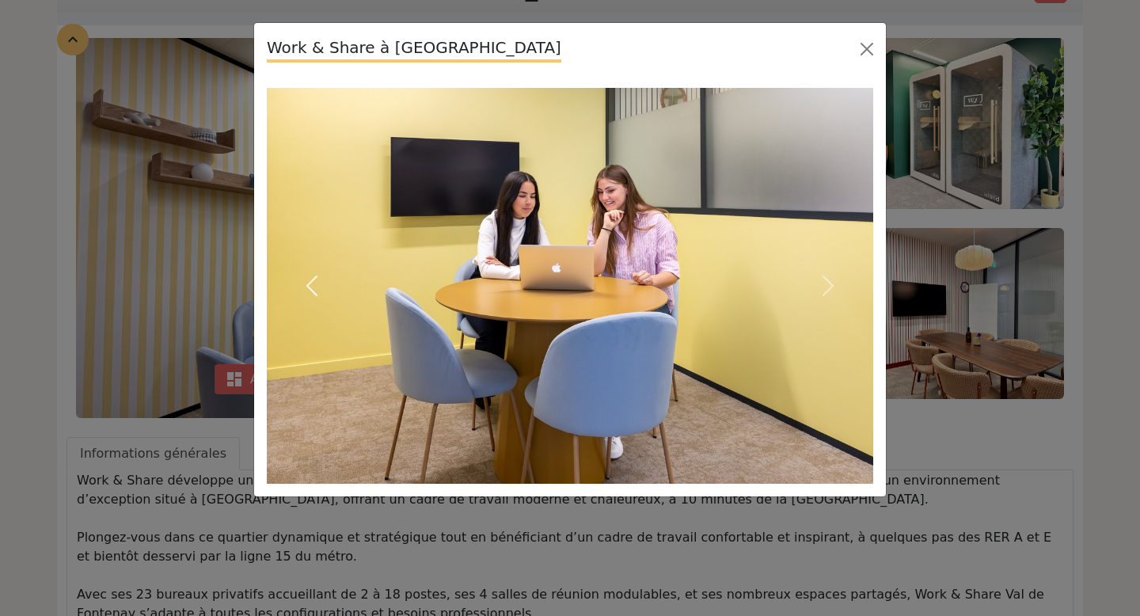
click at [314, 280] on span "button" at bounding box center [311, 285] width 25 height 25
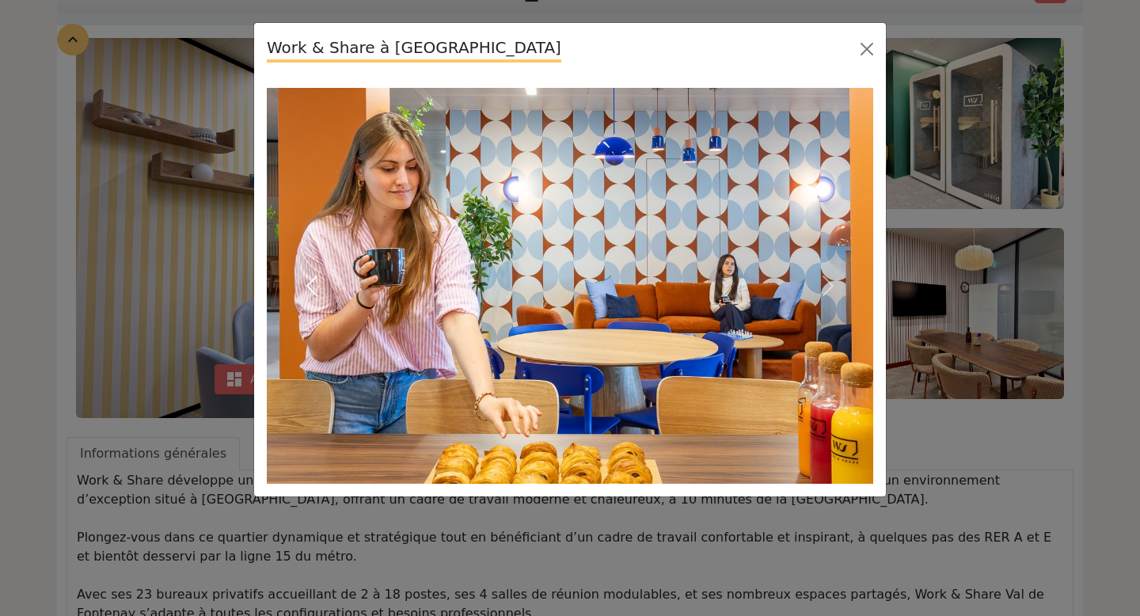
click at [310, 283] on span "button" at bounding box center [311, 285] width 25 height 25
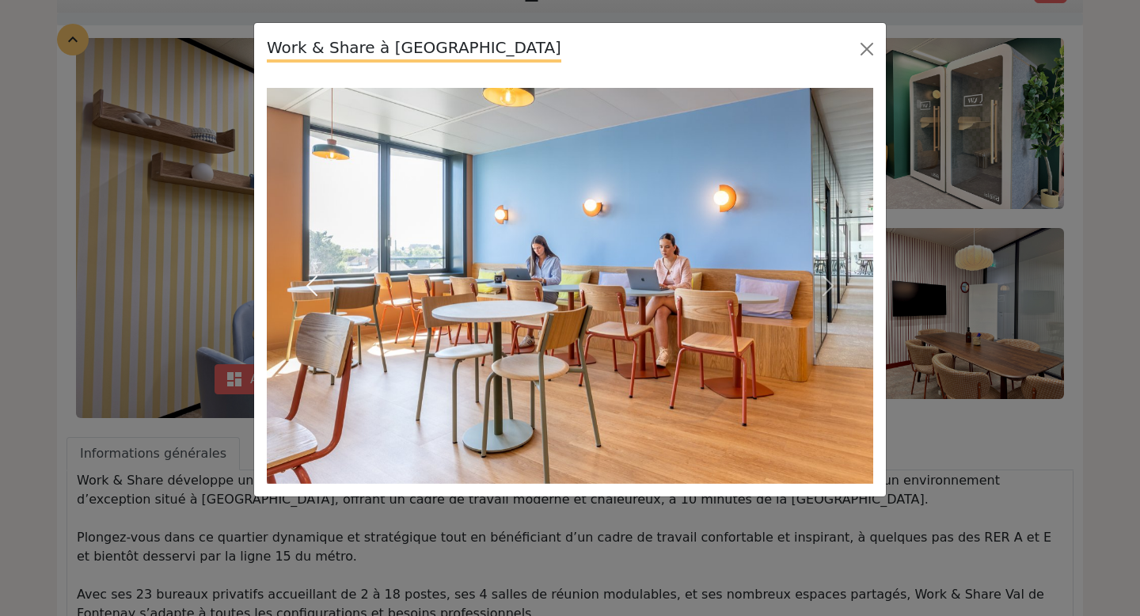
click at [310, 283] on span "button" at bounding box center [311, 285] width 25 height 25
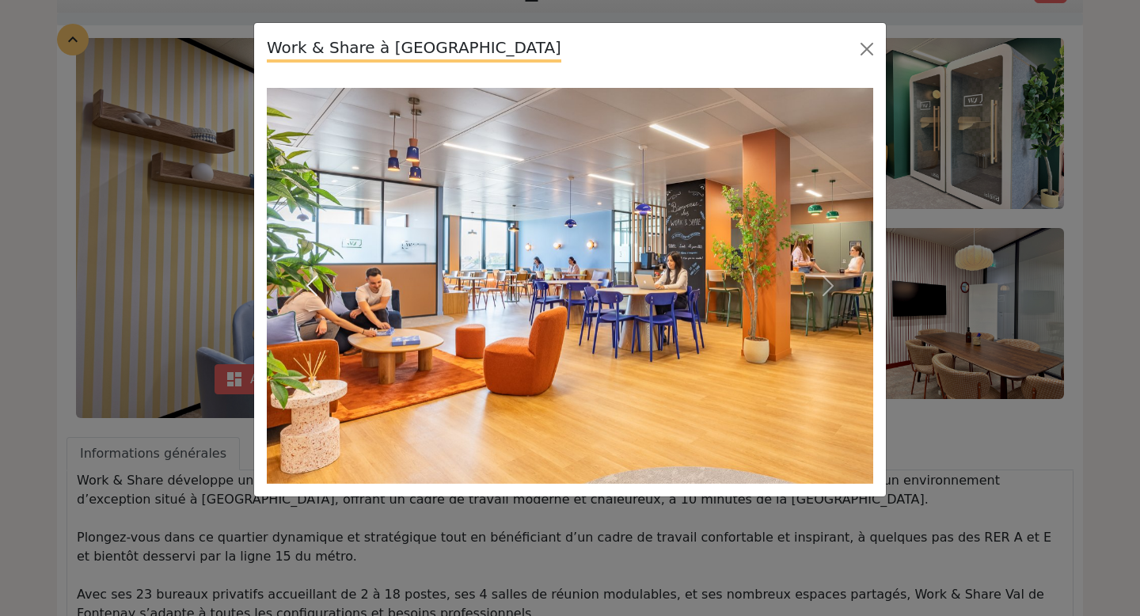
click at [310, 283] on span "button" at bounding box center [311, 285] width 25 height 25
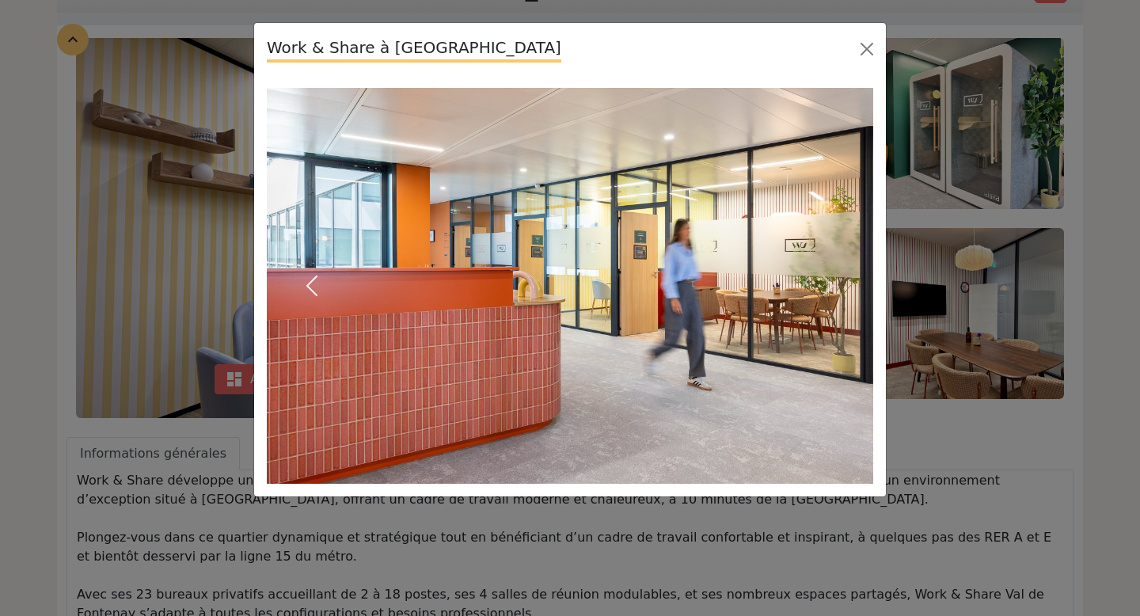
click at [310, 283] on span "button" at bounding box center [311, 285] width 25 height 25
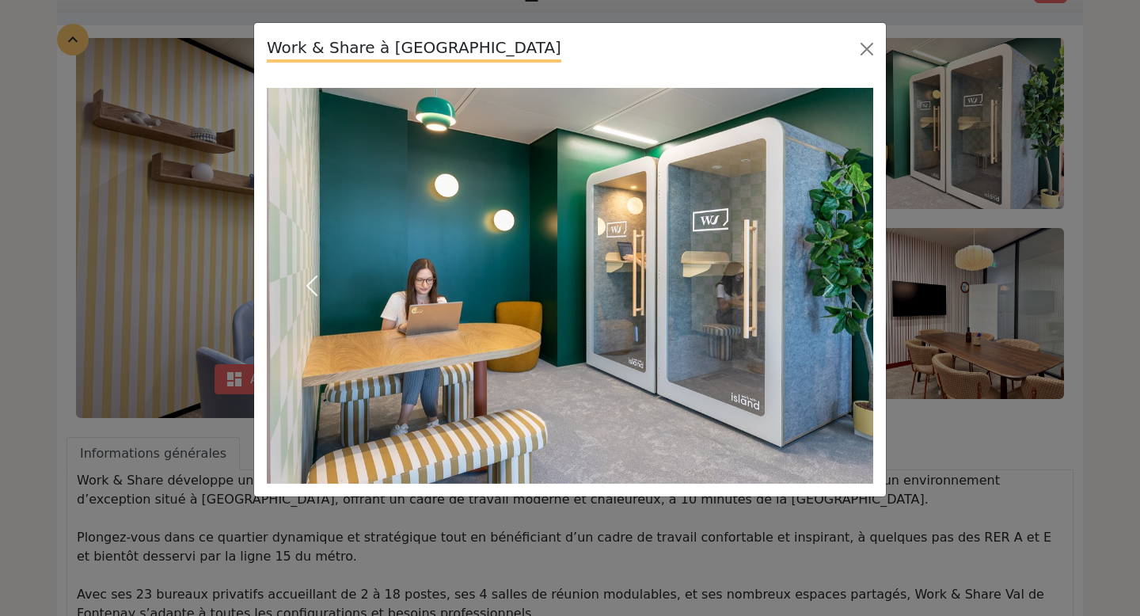
click at [310, 281] on span "button" at bounding box center [311, 285] width 25 height 25
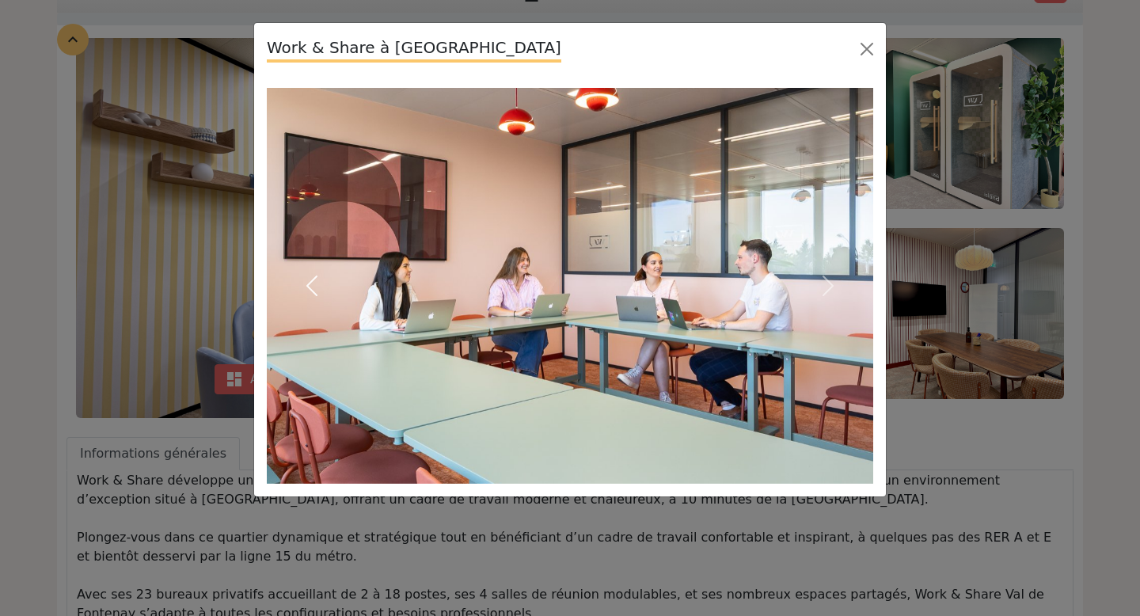
click at [310, 280] on span "button" at bounding box center [311, 285] width 25 height 25
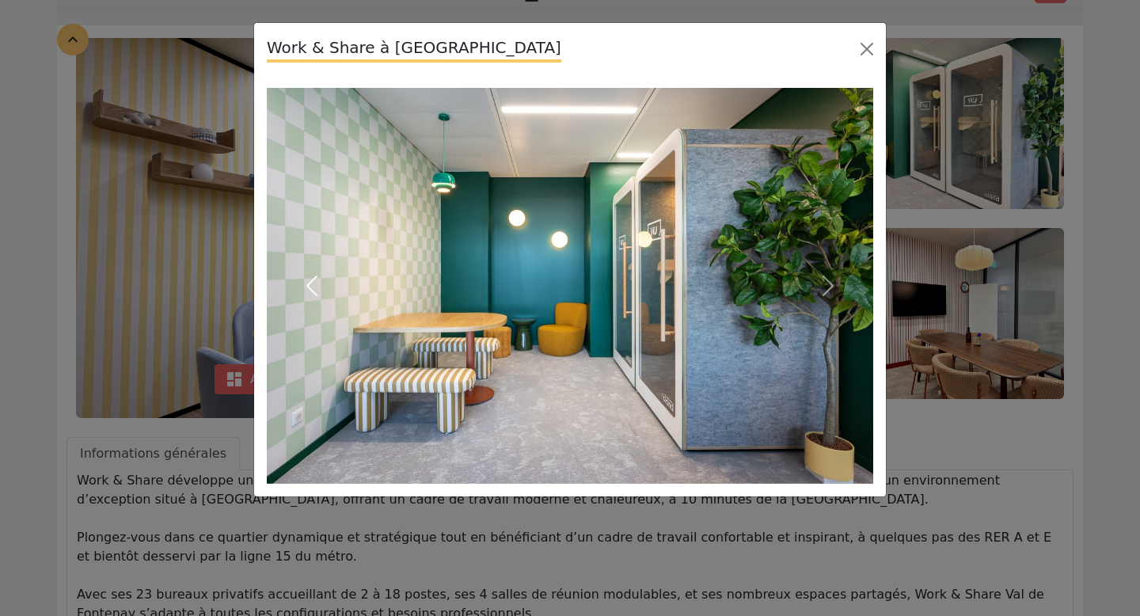
click at [310, 280] on span "button" at bounding box center [311, 285] width 25 height 25
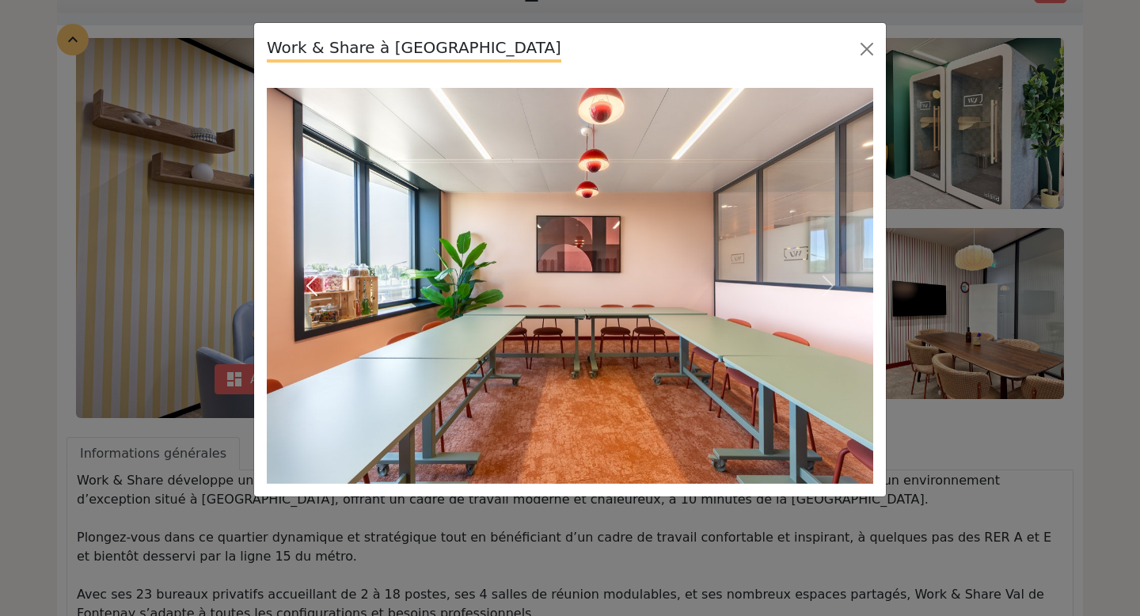
click at [310, 280] on span "button" at bounding box center [311, 285] width 25 height 25
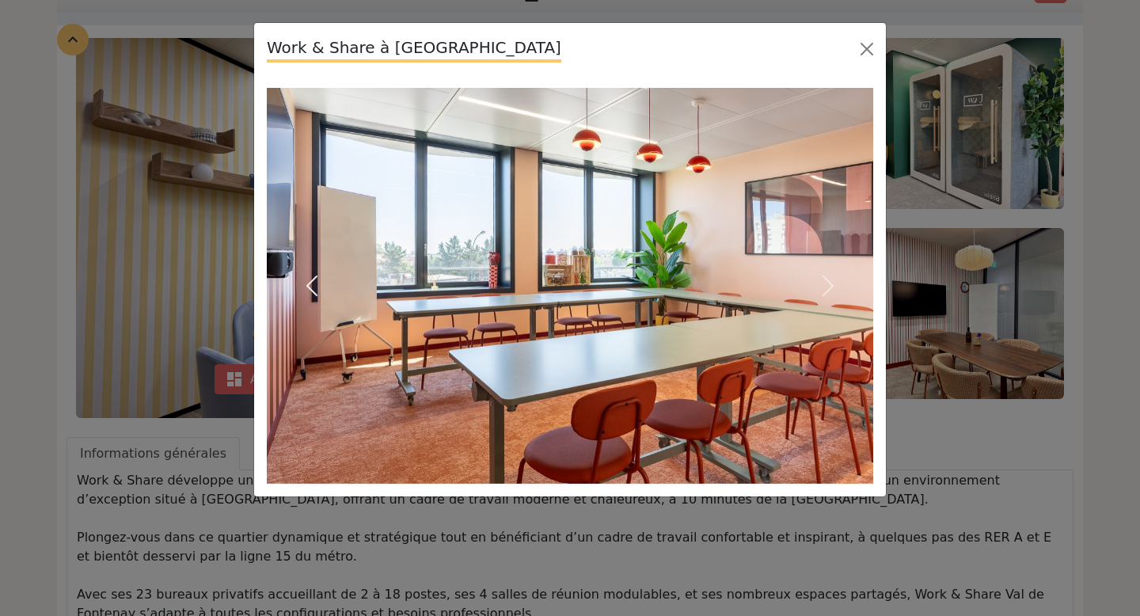
click at [310, 280] on span "button" at bounding box center [311, 285] width 25 height 25
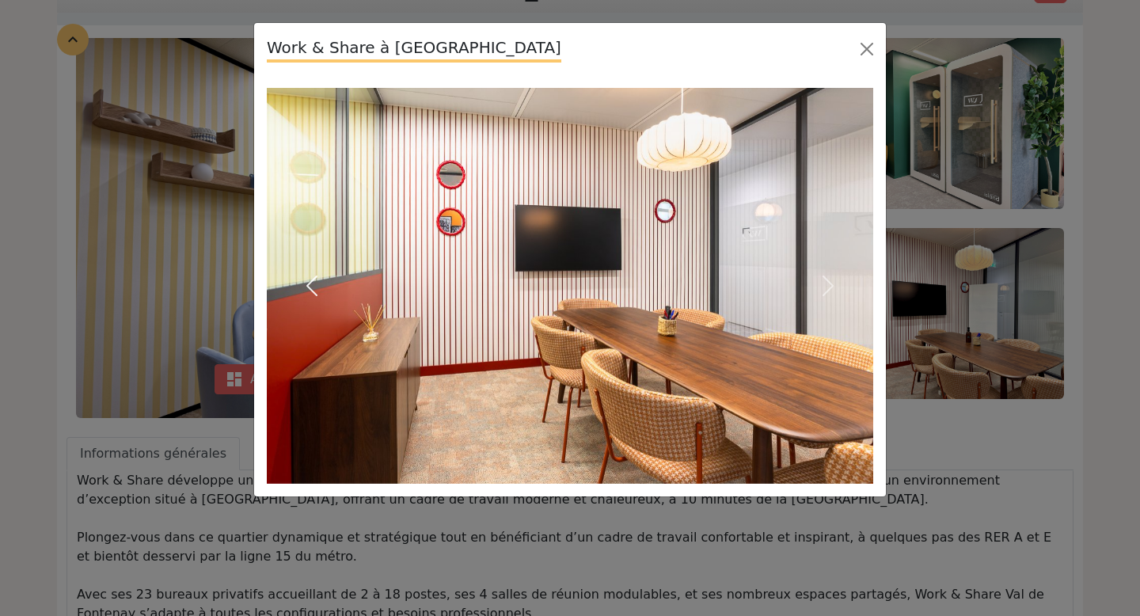
click at [311, 280] on span "button" at bounding box center [311, 285] width 25 height 25
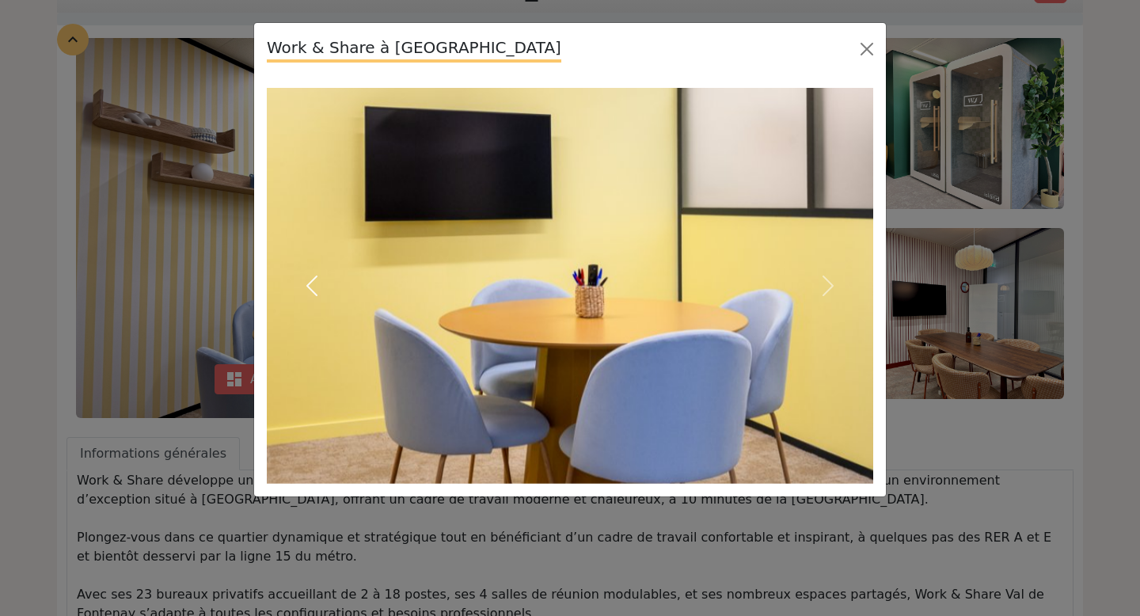
click at [310, 280] on span "button" at bounding box center [311, 285] width 25 height 25
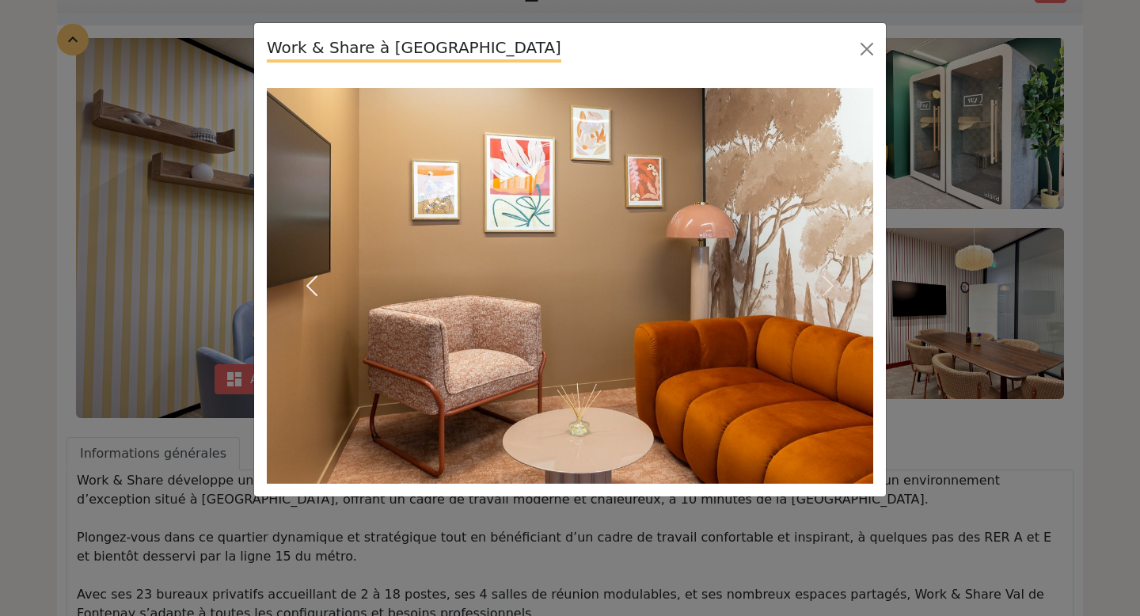
click at [310, 280] on span "button" at bounding box center [311, 285] width 25 height 25
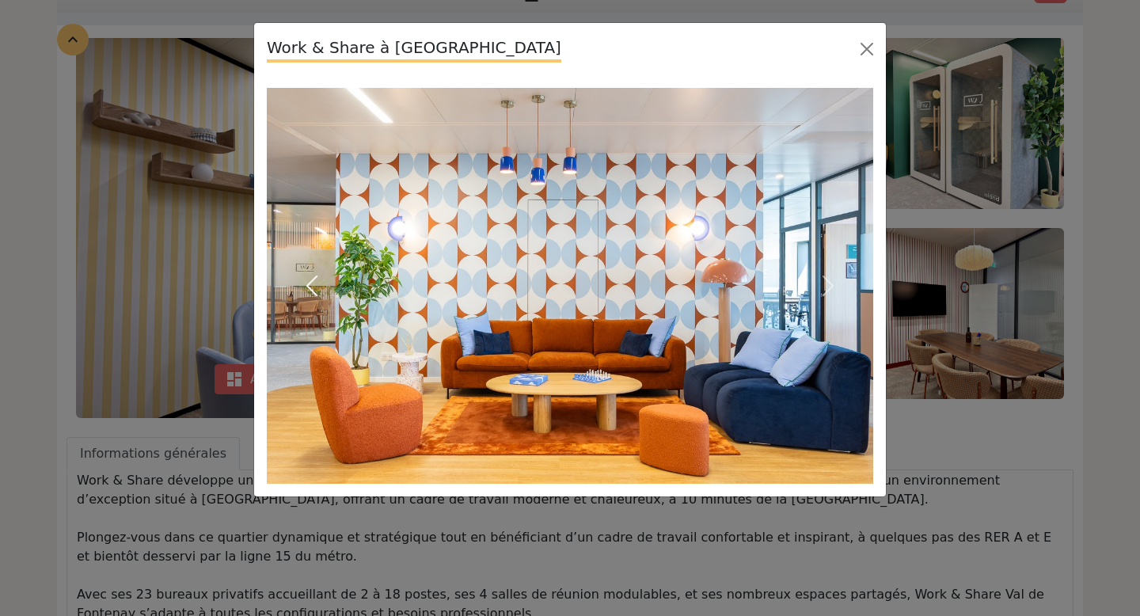
click at [310, 280] on span "button" at bounding box center [311, 285] width 25 height 25
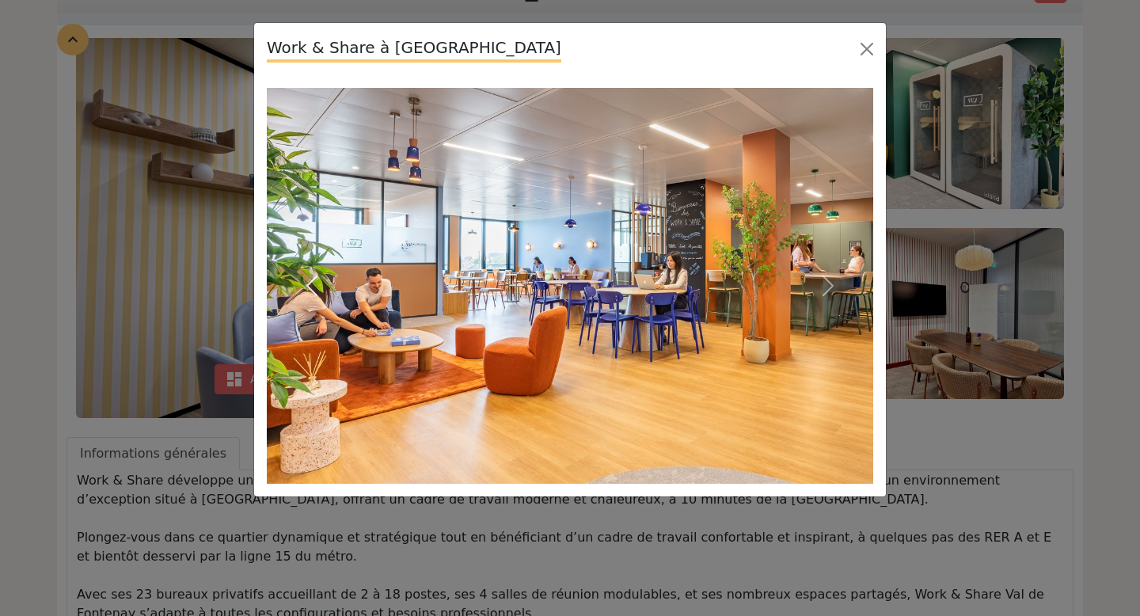
click at [311, 280] on span "button" at bounding box center [311, 285] width 25 height 25
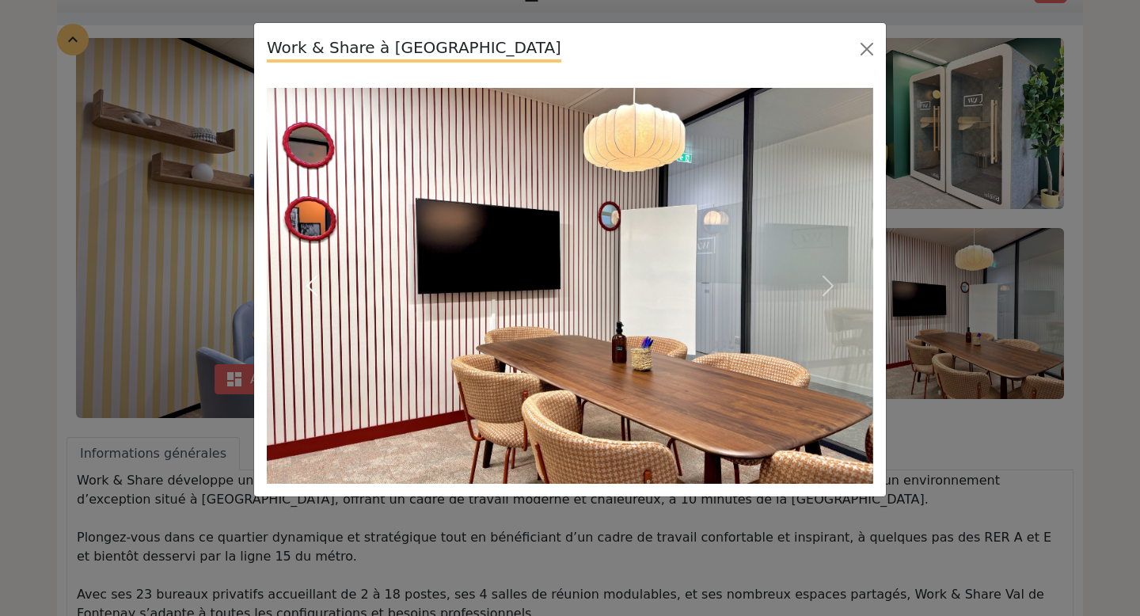
click at [312, 280] on span "button" at bounding box center [311, 285] width 25 height 25
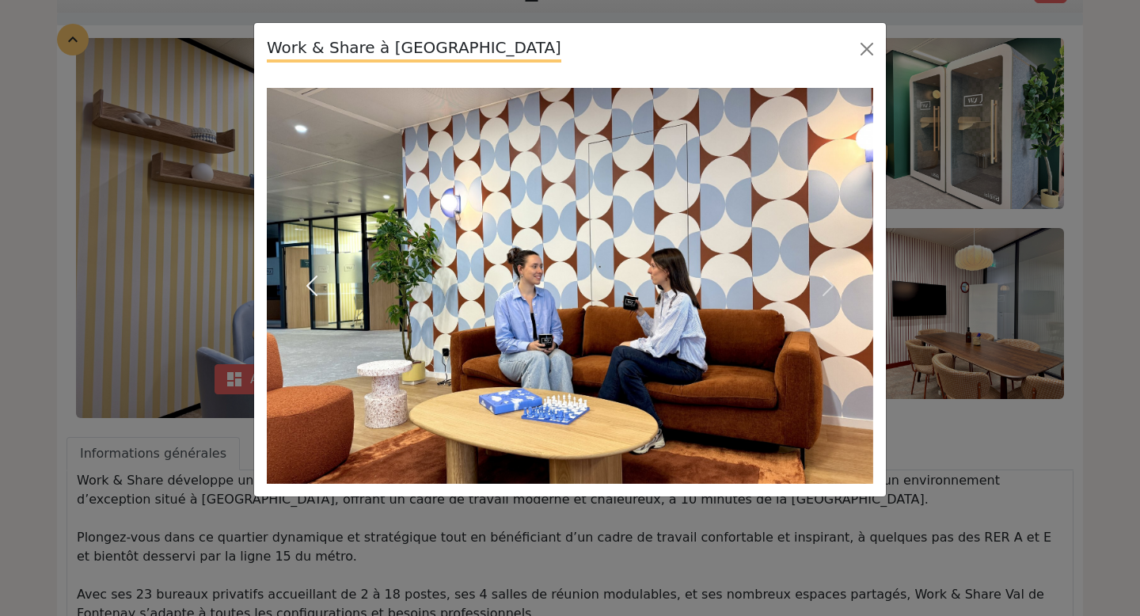
click at [312, 280] on span "button" at bounding box center [311, 285] width 25 height 25
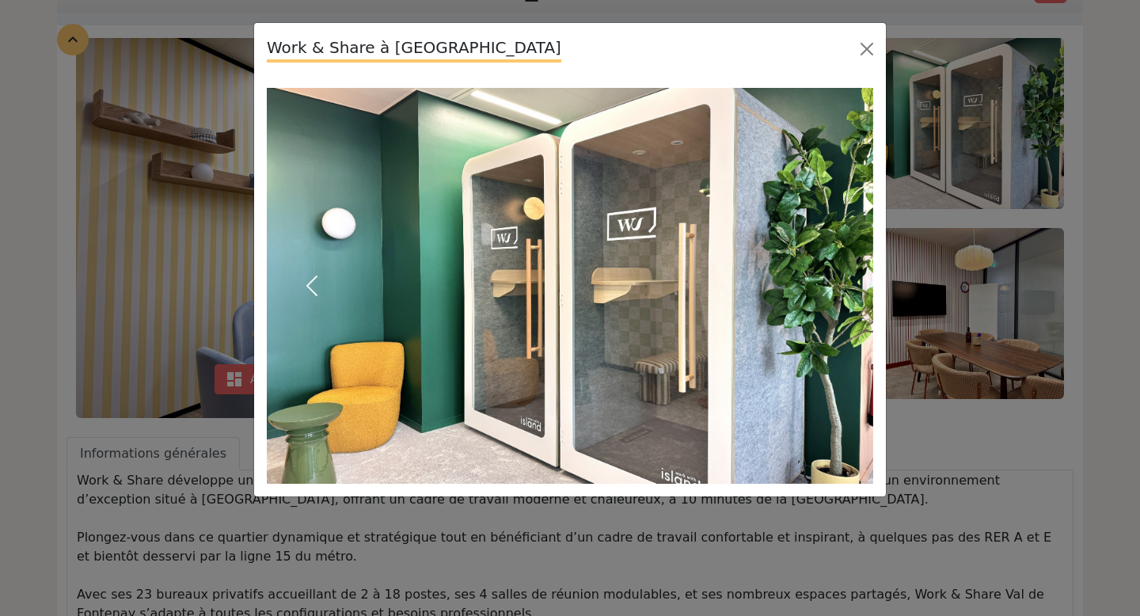
click at [312, 280] on span "button" at bounding box center [311, 285] width 25 height 25
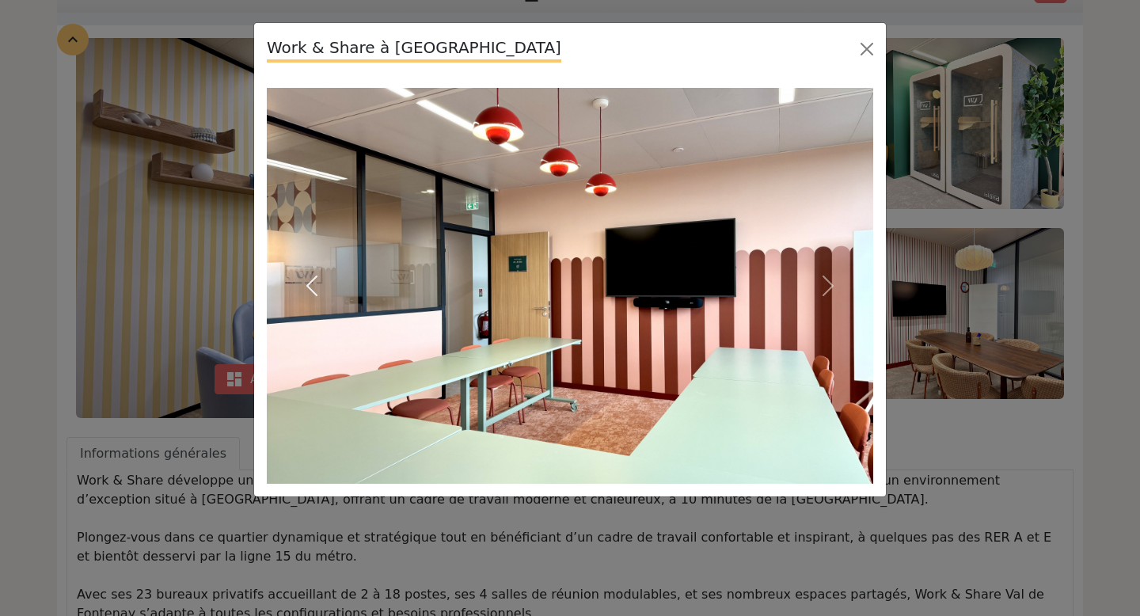
click at [312, 279] on span "button" at bounding box center [311, 285] width 25 height 25
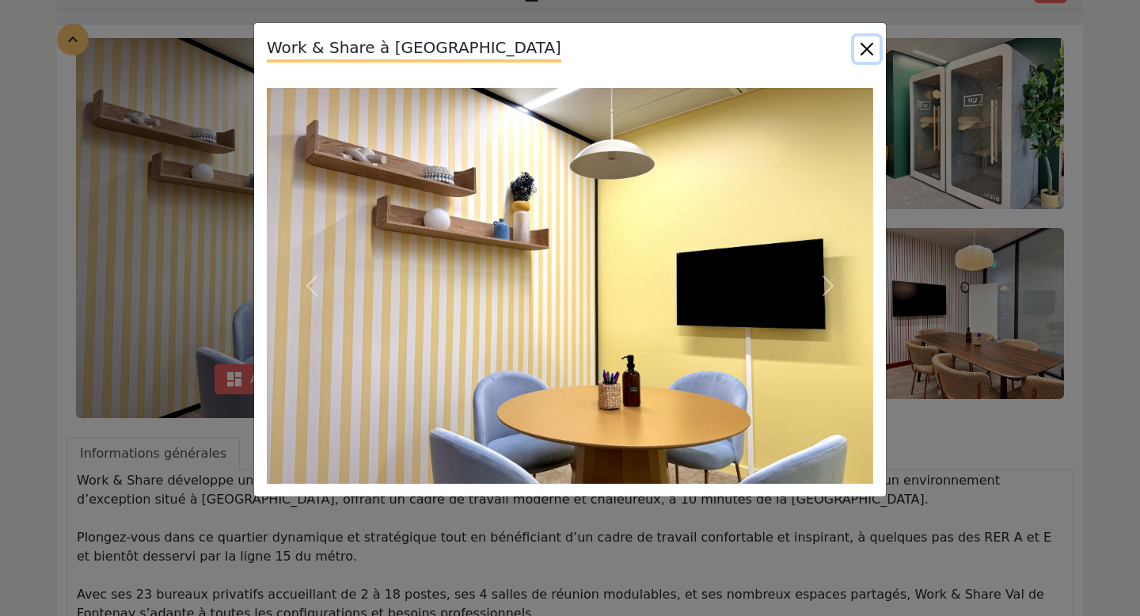
click at [873, 54] on button "Close" at bounding box center [866, 48] width 25 height 25
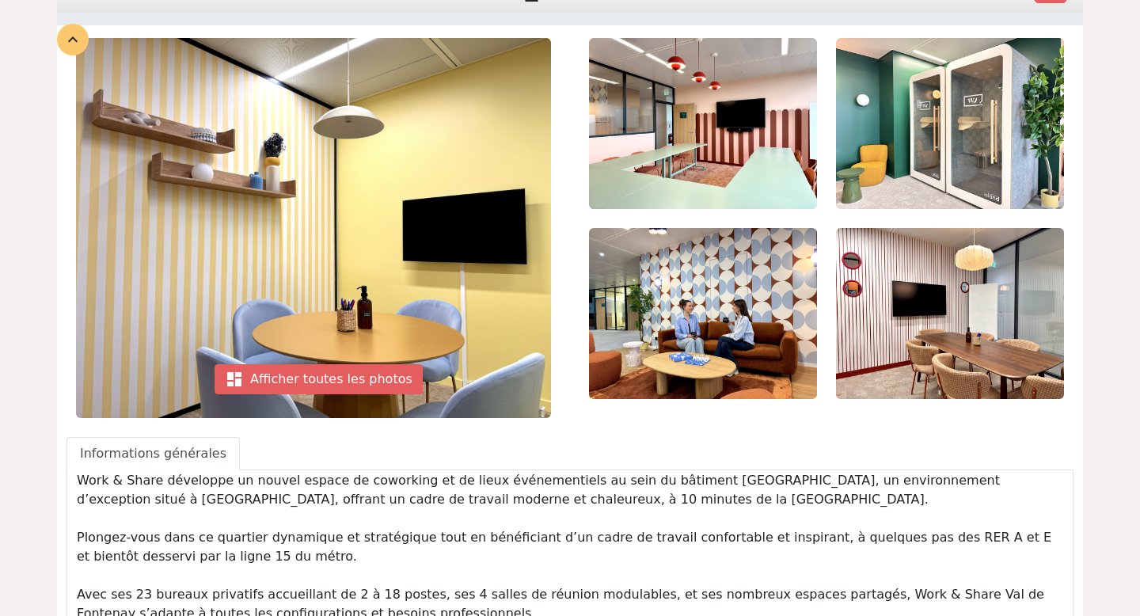
click at [946, 330] on img at bounding box center [950, 313] width 228 height 171
click at [914, 289] on img at bounding box center [950, 313] width 228 height 171
click at [355, 389] on div "dashboard Afficher toutes les photos" at bounding box center [319, 379] width 208 height 30
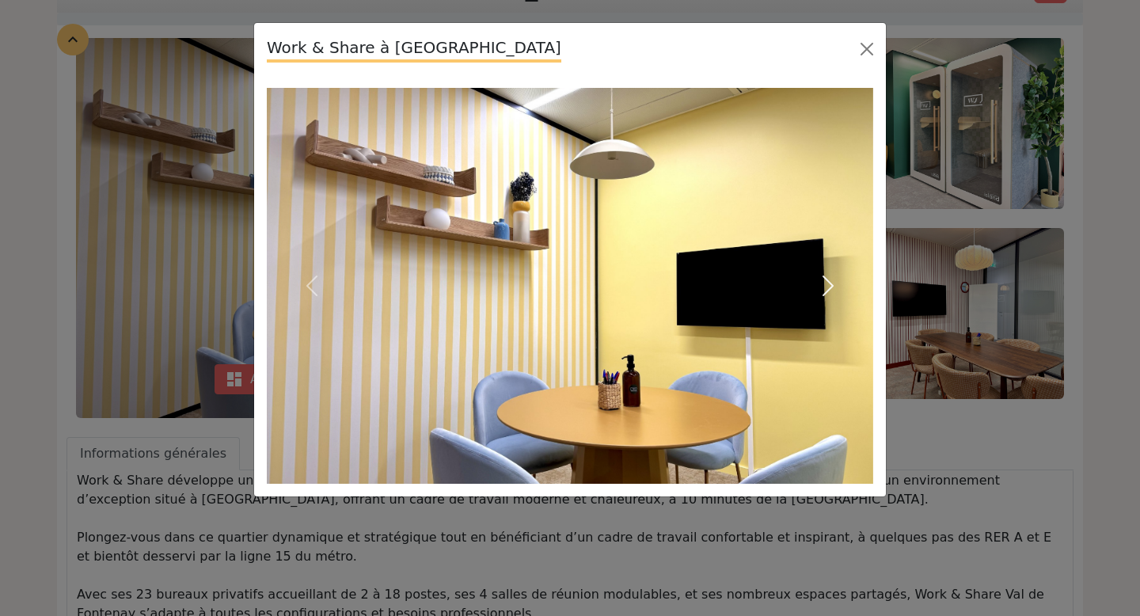
click at [807, 296] on button "Next" at bounding box center [827, 286] width 91 height 396
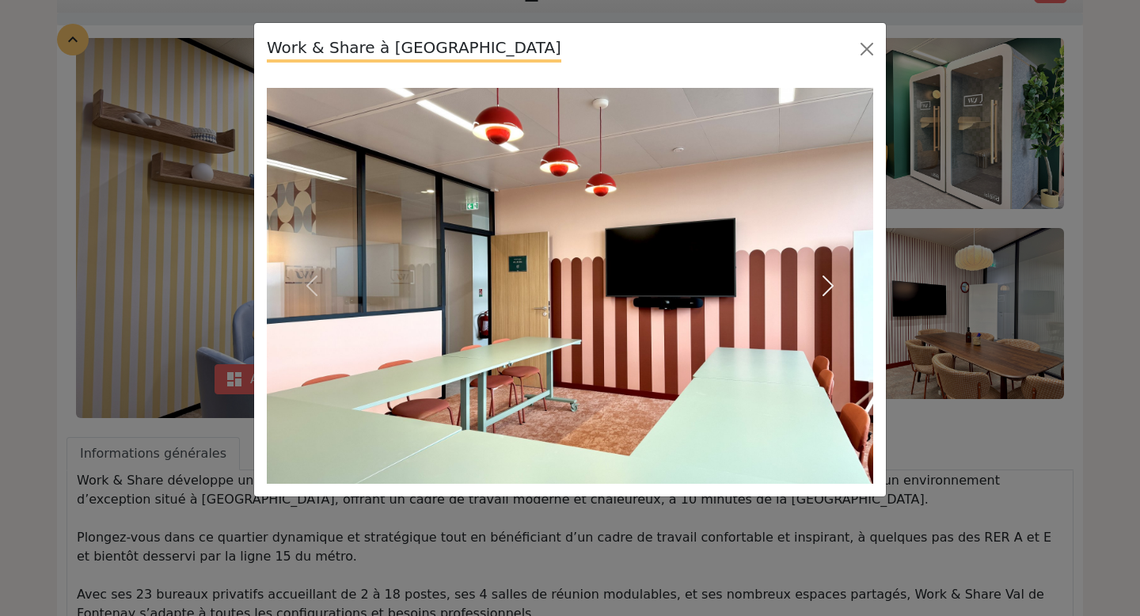
click at [826, 297] on span "button" at bounding box center [827, 285] width 25 height 25
click at [826, 298] on span "button" at bounding box center [827, 285] width 25 height 25
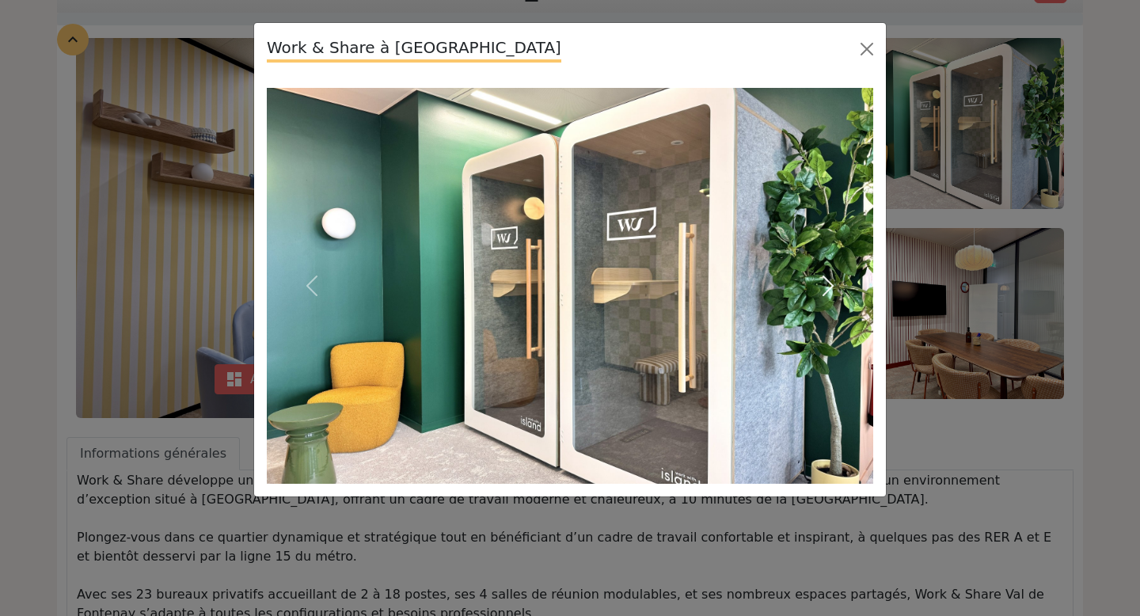
click at [826, 292] on span "button" at bounding box center [827, 285] width 25 height 25
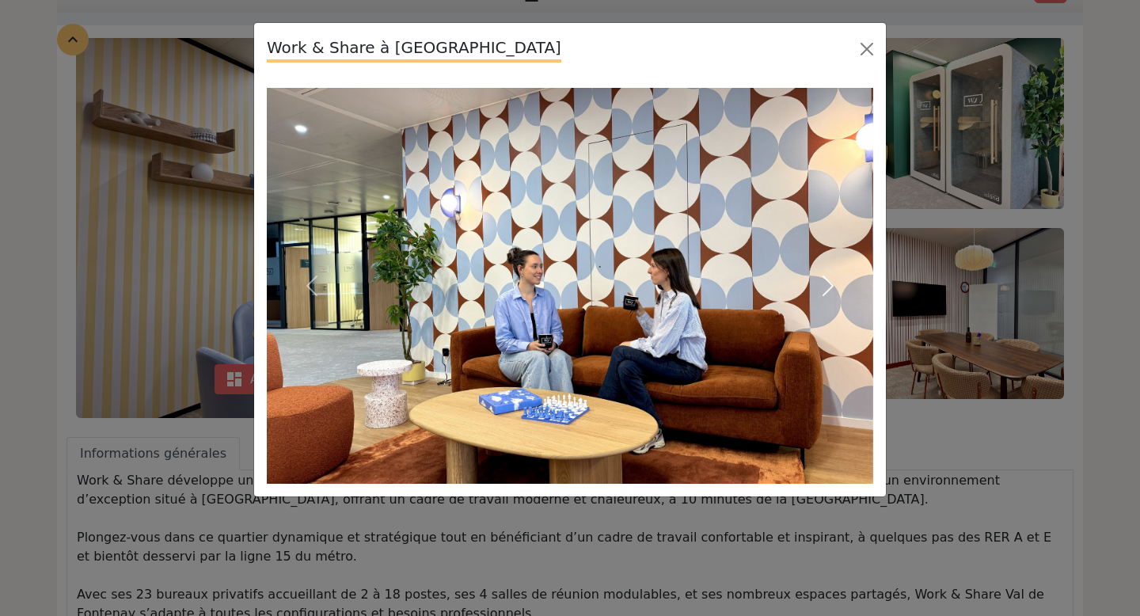
click at [826, 293] on span "button" at bounding box center [827, 285] width 25 height 25
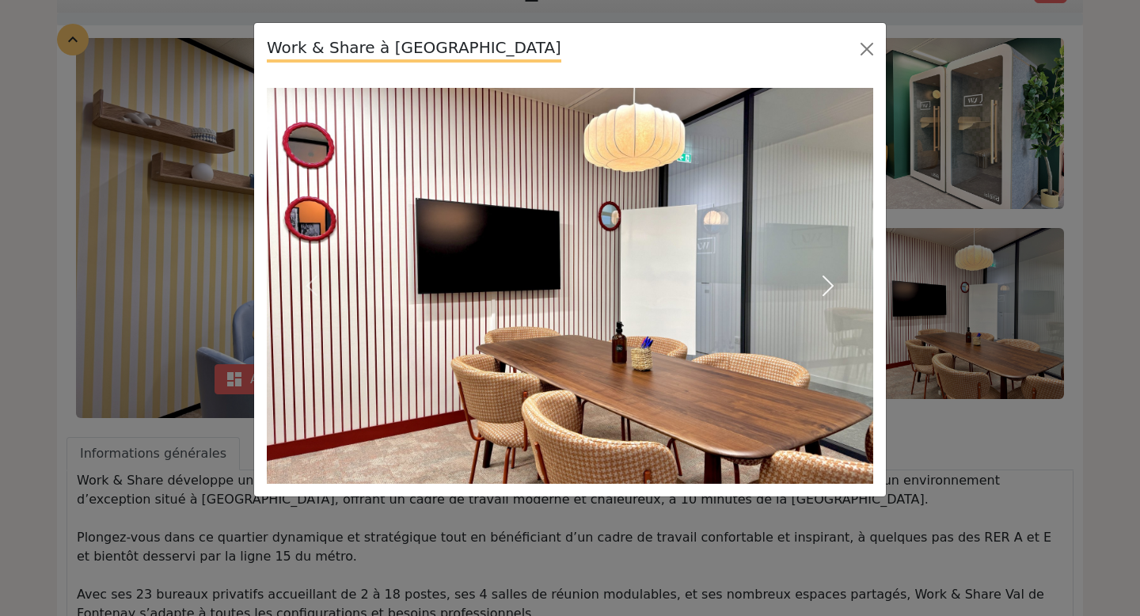
click at [826, 293] on span "button" at bounding box center [827, 285] width 25 height 25
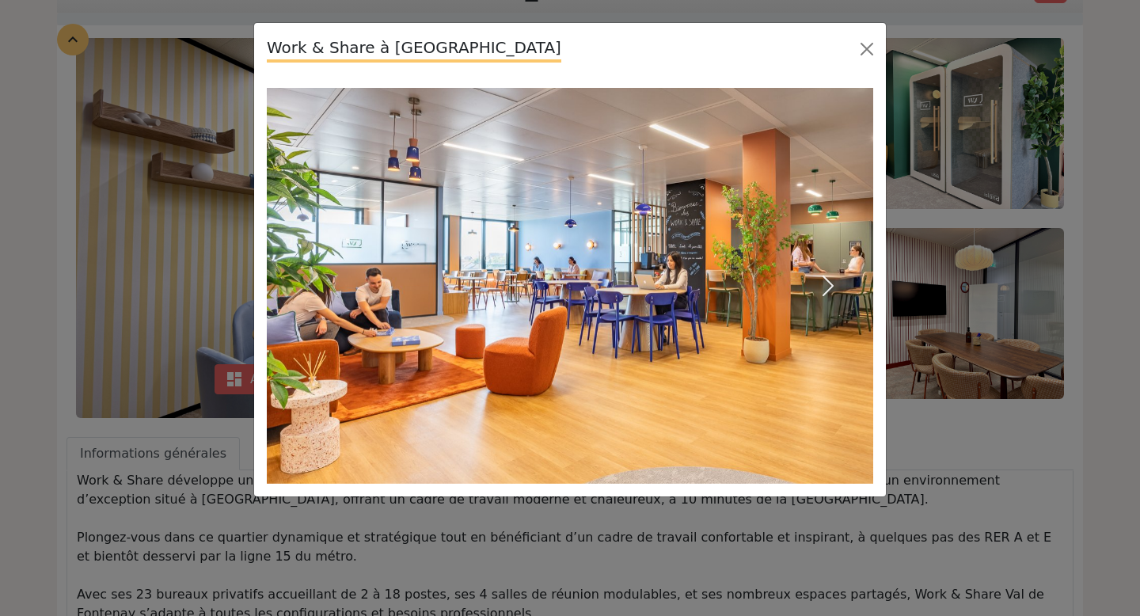
click at [826, 293] on span "button" at bounding box center [827, 285] width 25 height 25
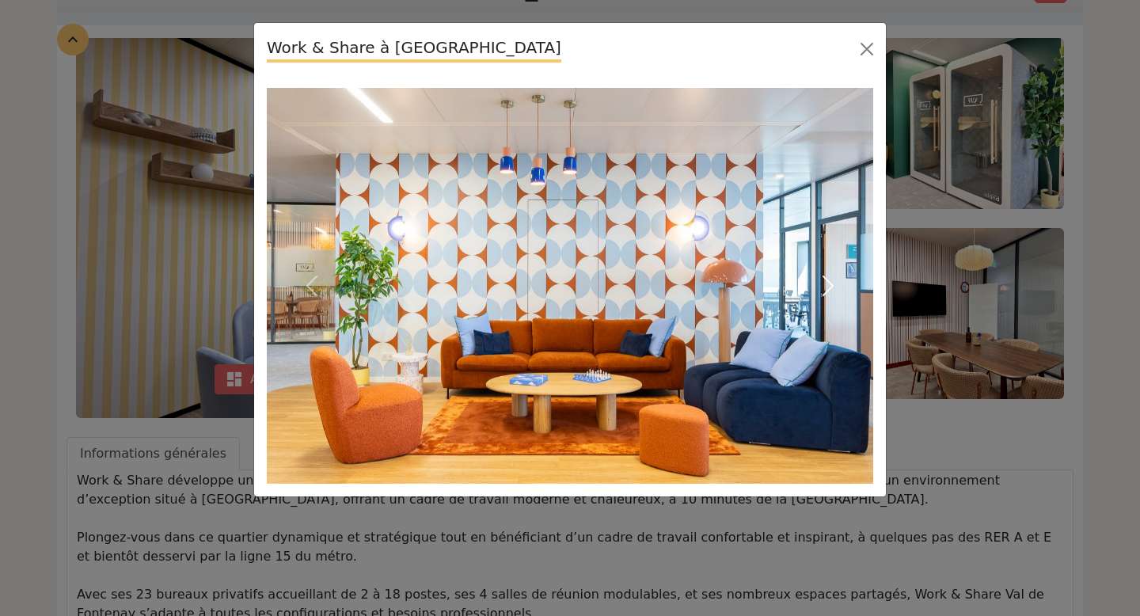
click at [826, 293] on span "button" at bounding box center [827, 285] width 25 height 25
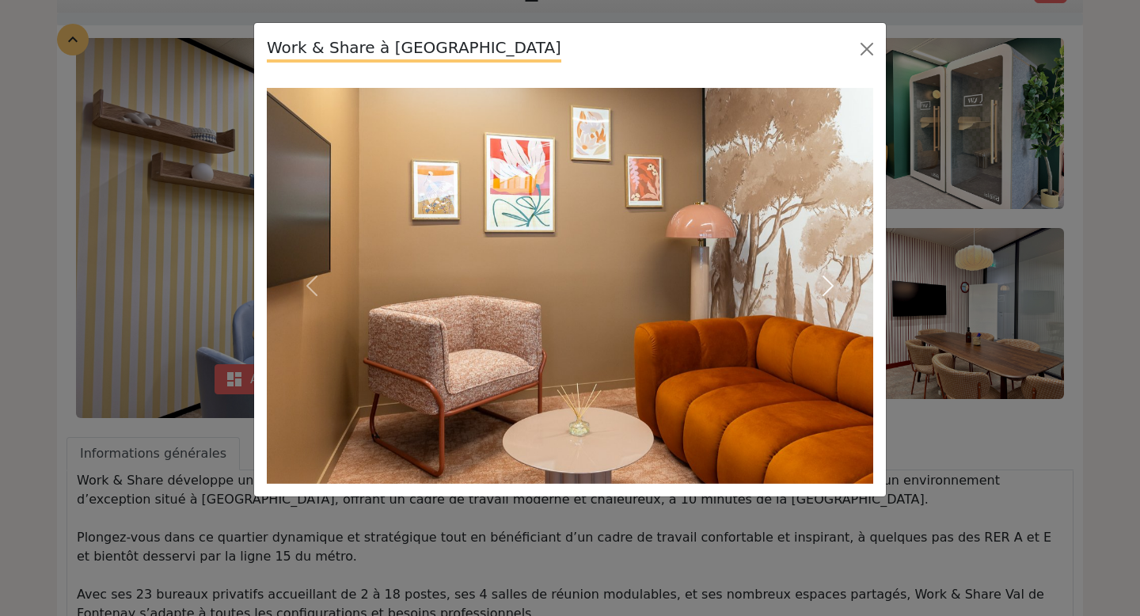
click at [826, 293] on span "button" at bounding box center [827, 285] width 25 height 25
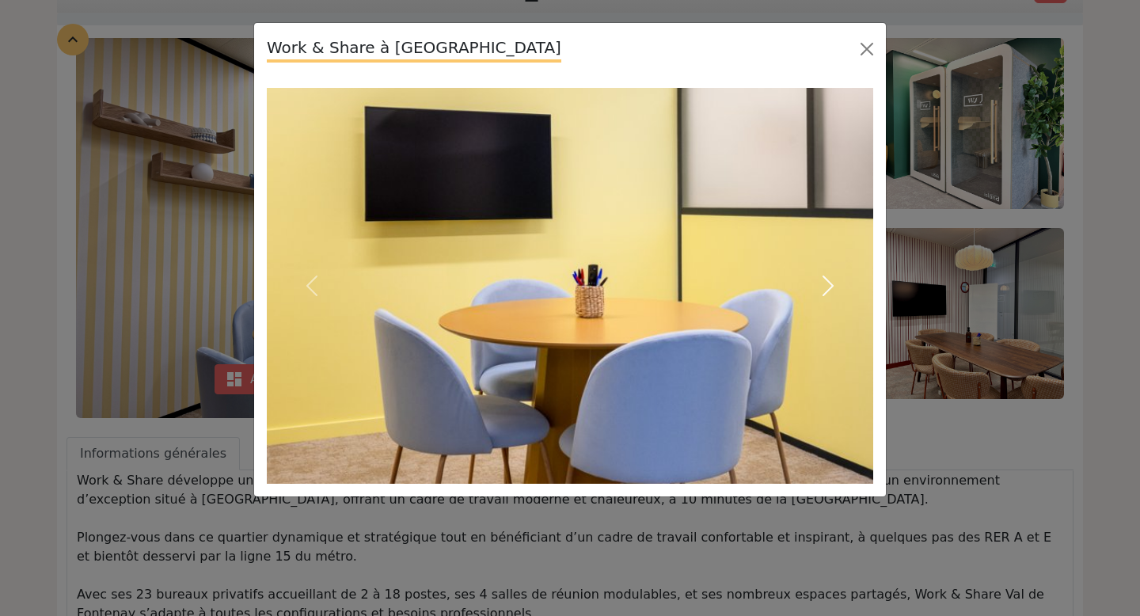
click at [826, 293] on span "button" at bounding box center [827, 285] width 25 height 25
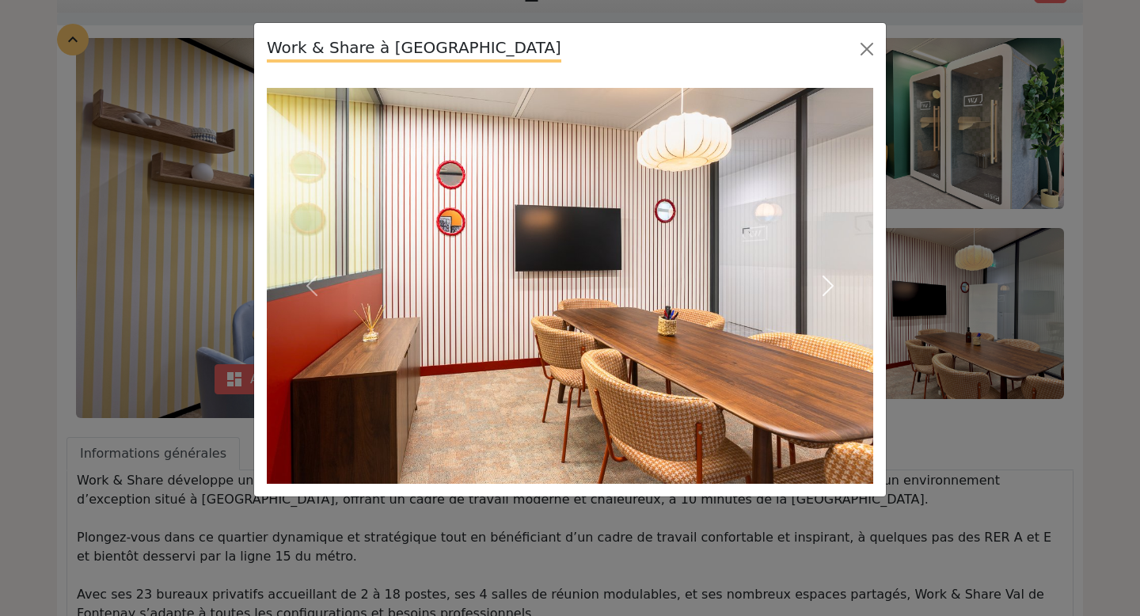
click at [826, 293] on span "button" at bounding box center [827, 285] width 25 height 25
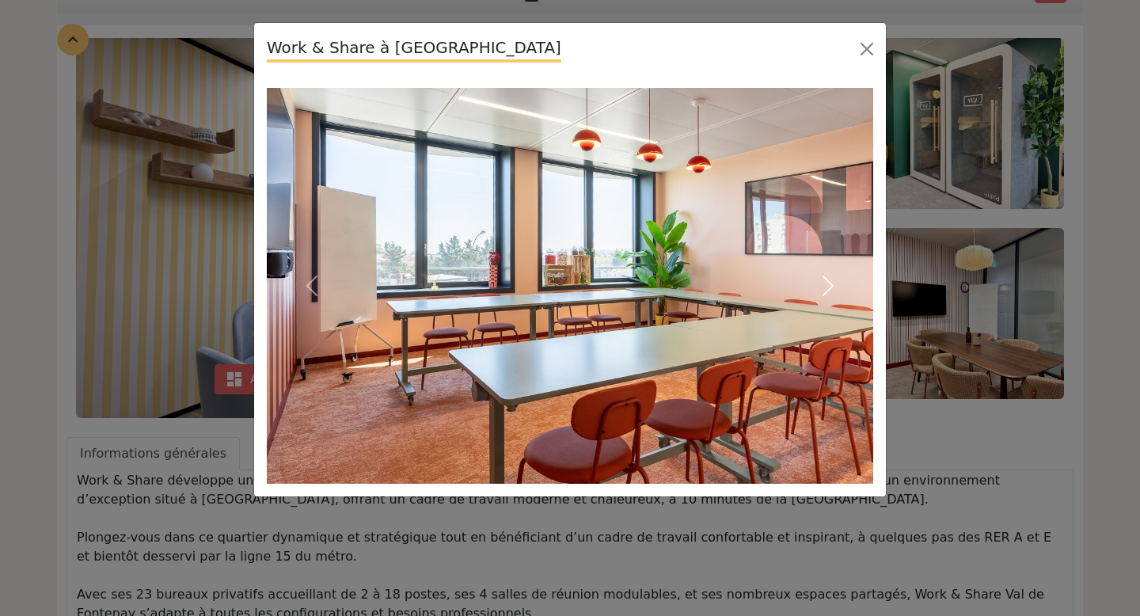
click at [826, 281] on span "button" at bounding box center [827, 285] width 25 height 25
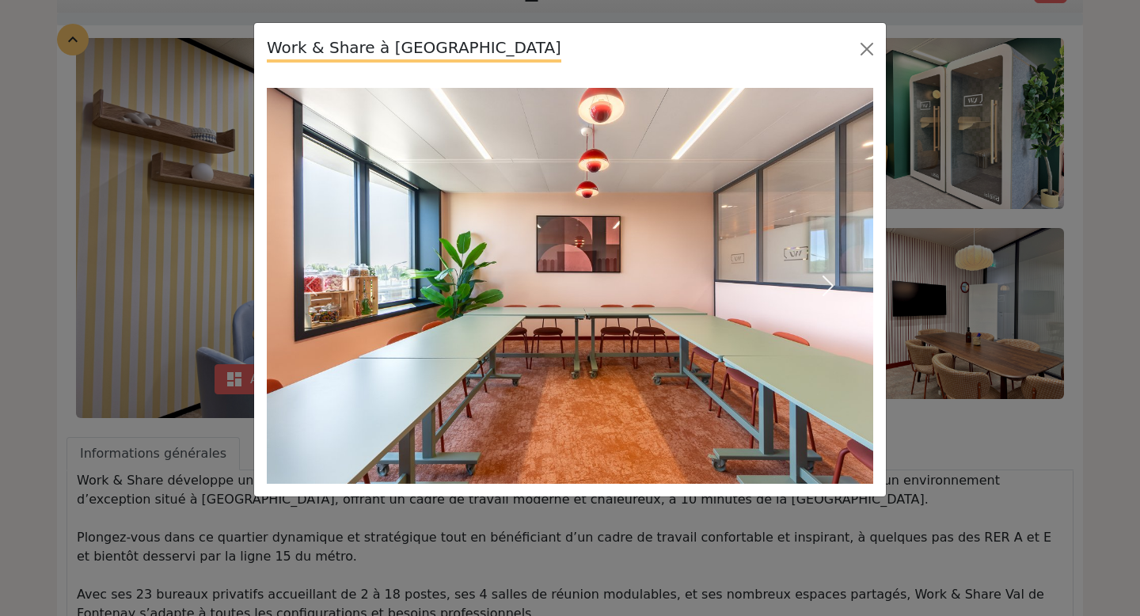
click at [826, 284] on span "button" at bounding box center [827, 285] width 25 height 25
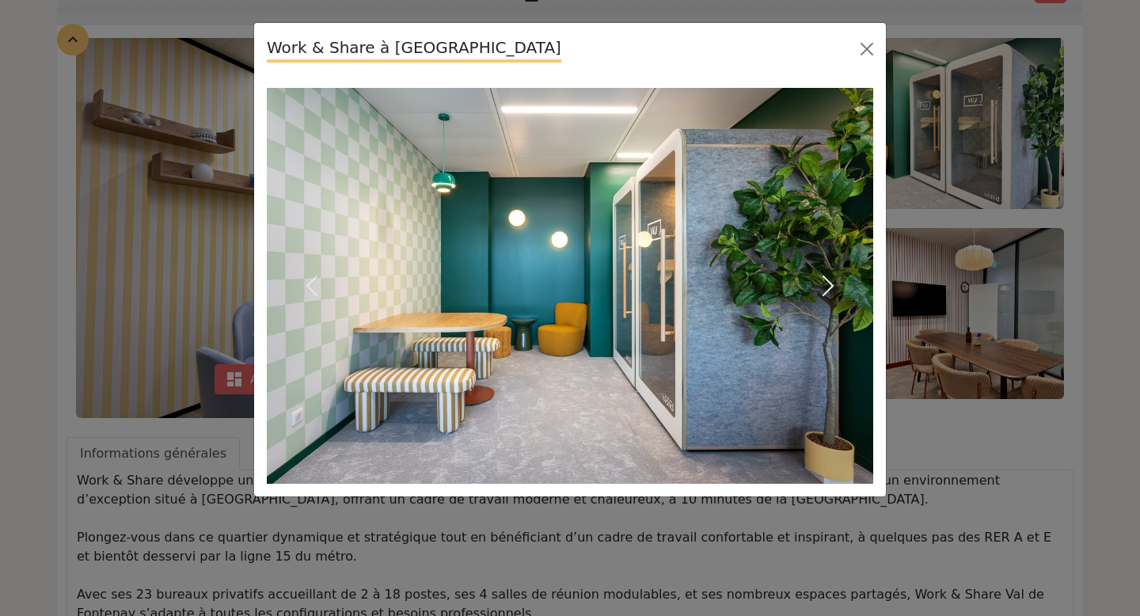
click at [826, 284] on span "button" at bounding box center [827, 285] width 25 height 25
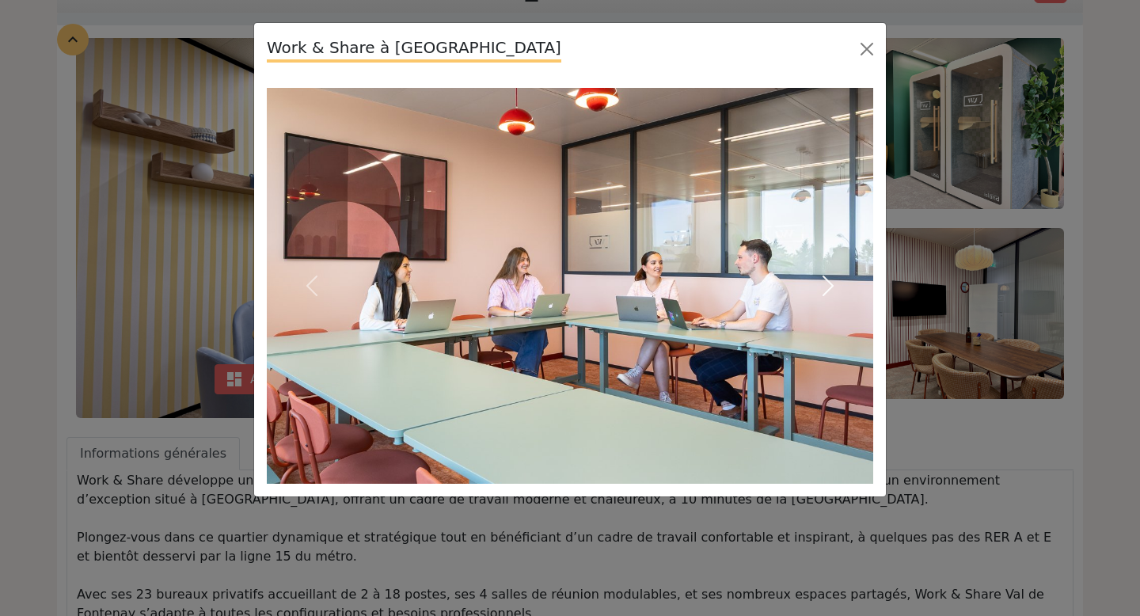
click at [826, 284] on span "button" at bounding box center [827, 285] width 25 height 25
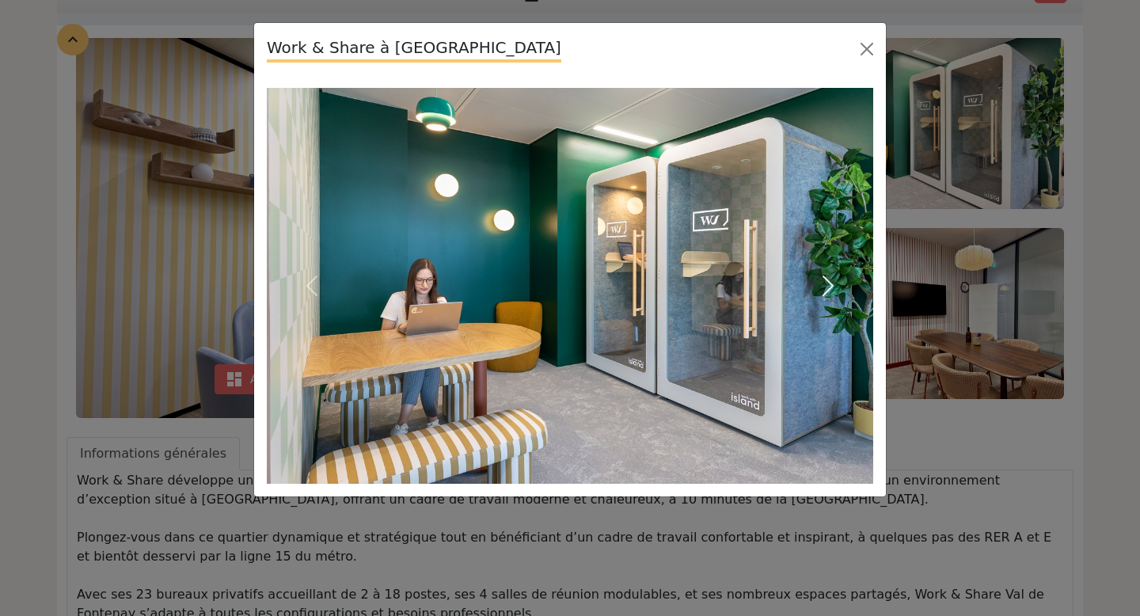
click at [826, 284] on span "button" at bounding box center [827, 285] width 25 height 25
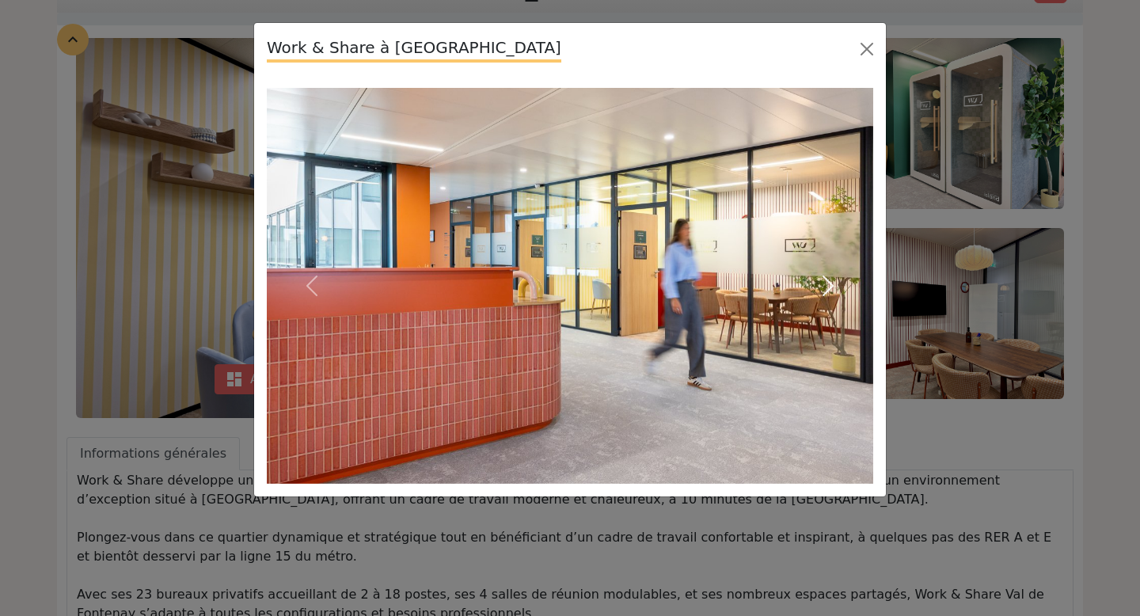
click at [826, 284] on span "button" at bounding box center [827, 285] width 25 height 25
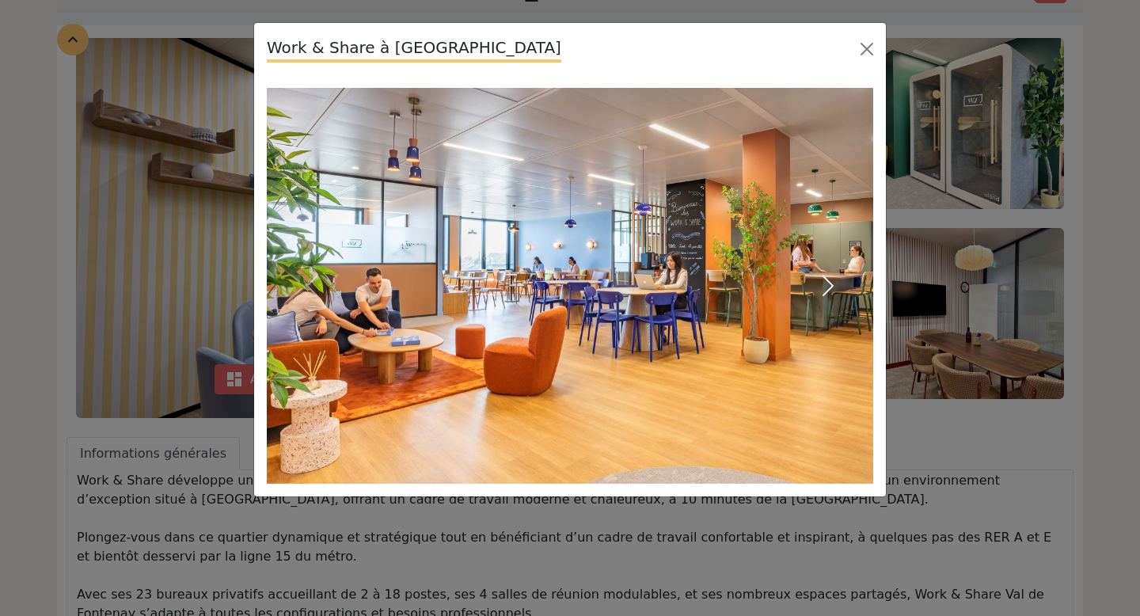
click at [826, 284] on span "button" at bounding box center [827, 285] width 25 height 25
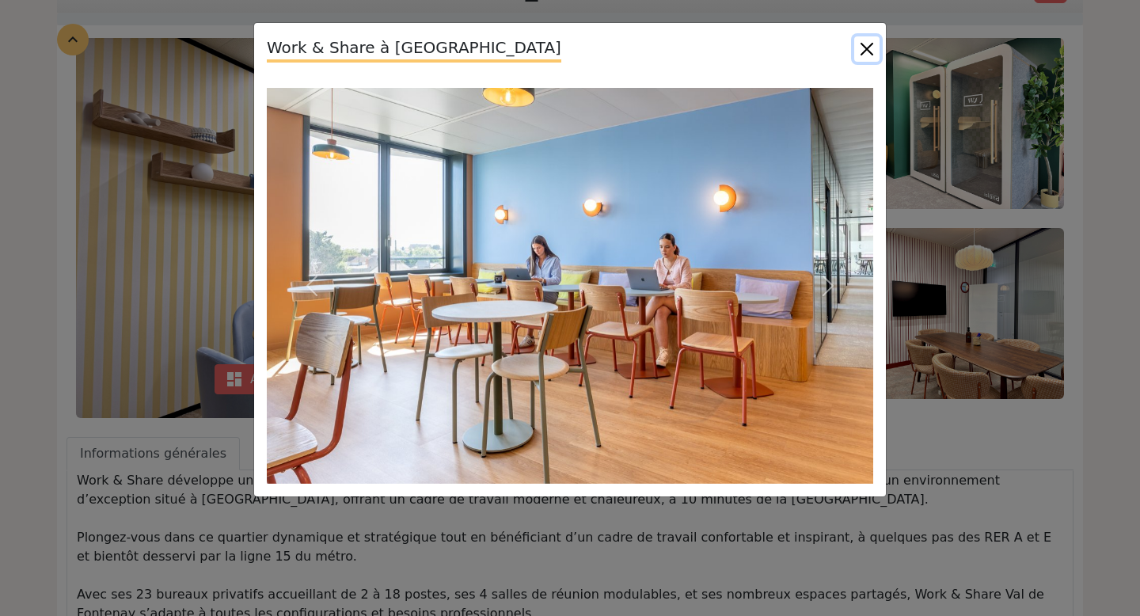
click at [868, 40] on button "Close" at bounding box center [866, 48] width 25 height 25
